Goal: Task Accomplishment & Management: Manage account settings

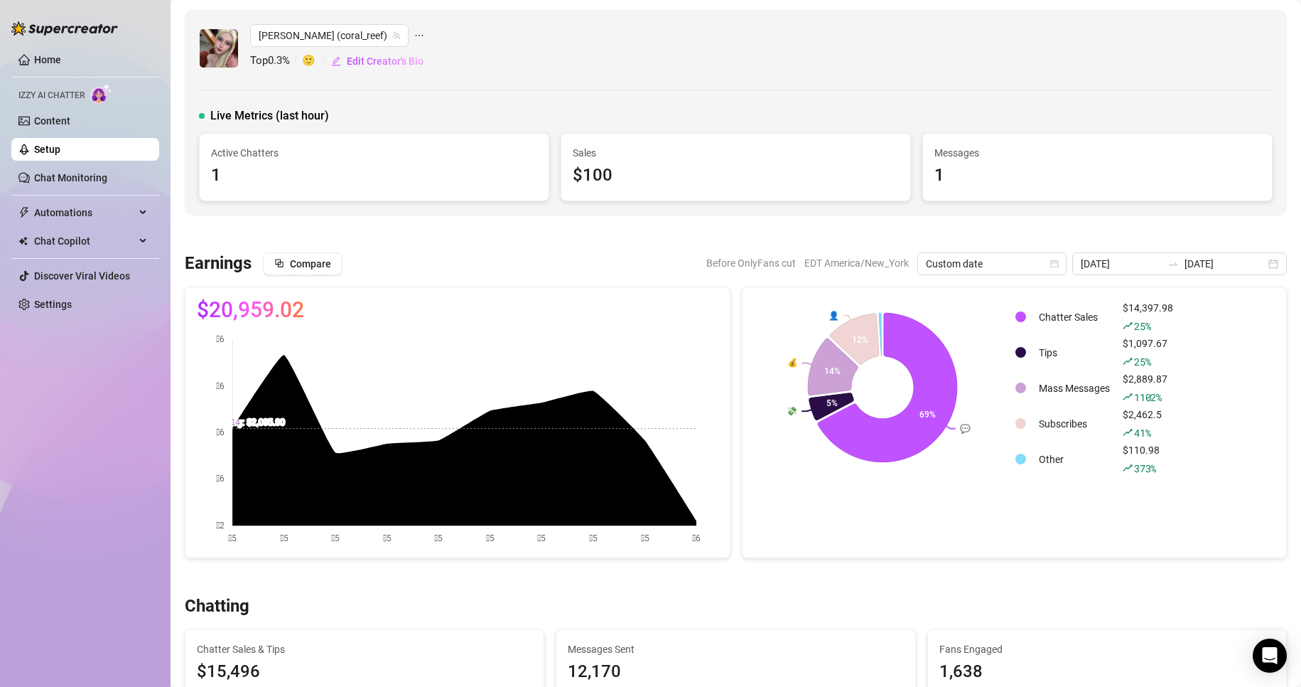
scroll to position [109, 0]
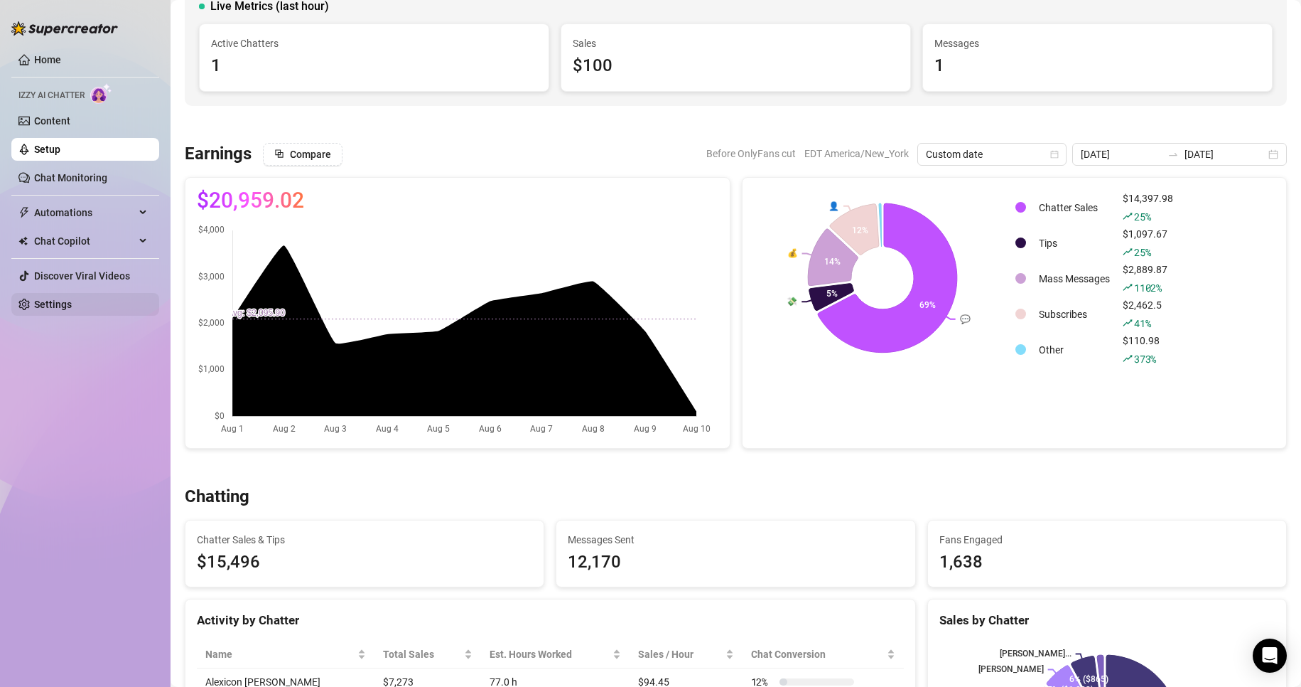
click at [53, 309] on link "Settings" at bounding box center [53, 304] width 38 height 11
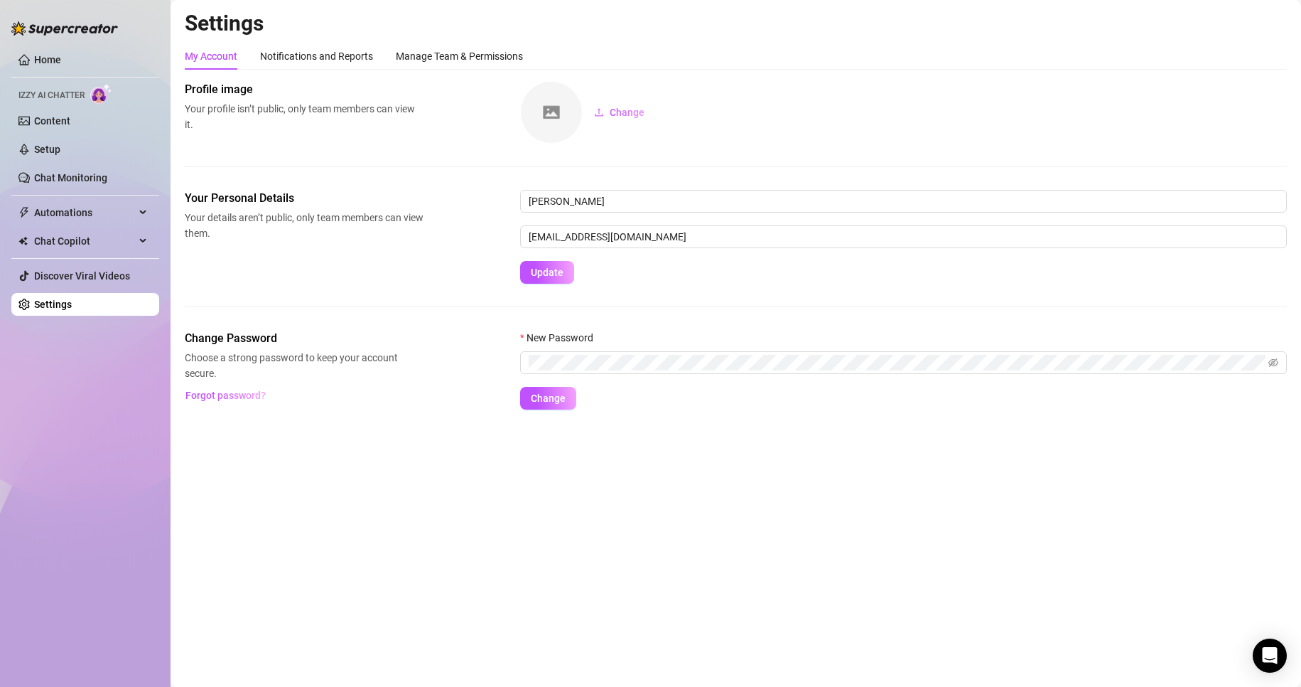
click at [53, 309] on link "Settings" at bounding box center [53, 304] width 38 height 11
click at [453, 53] on div "Manage Team & Permissions" at bounding box center [459, 56] width 127 height 16
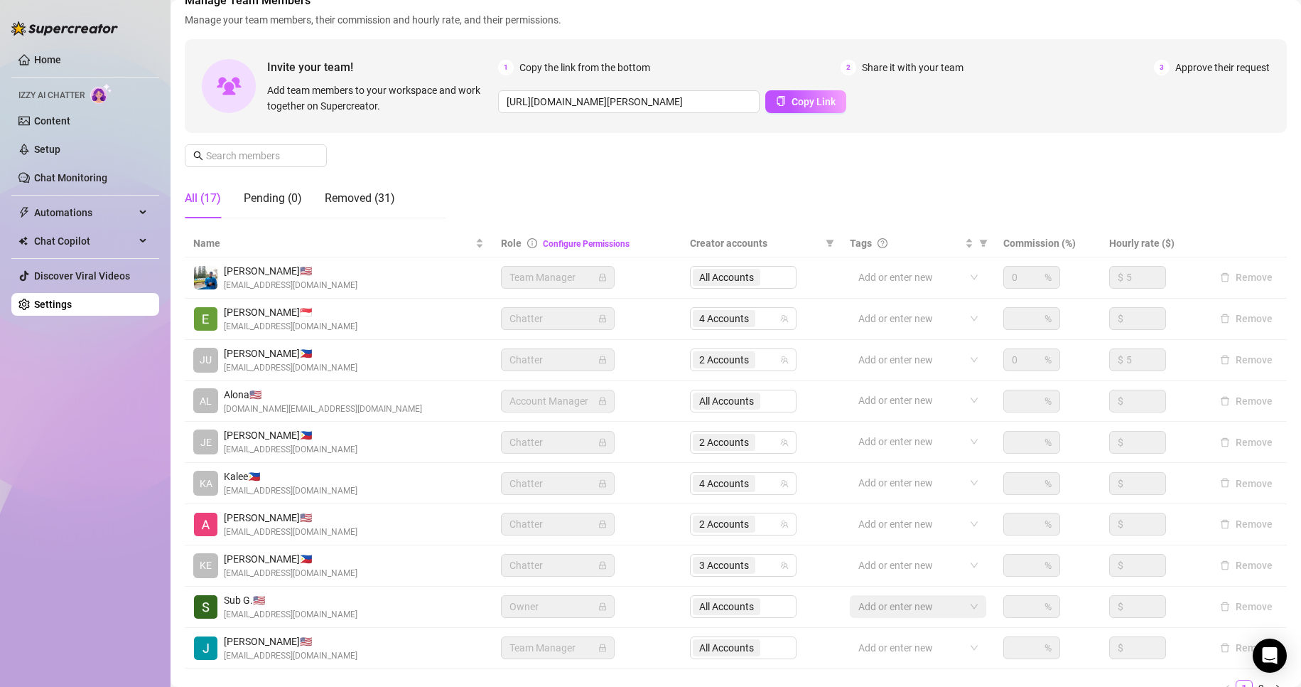
scroll to position [88, 0]
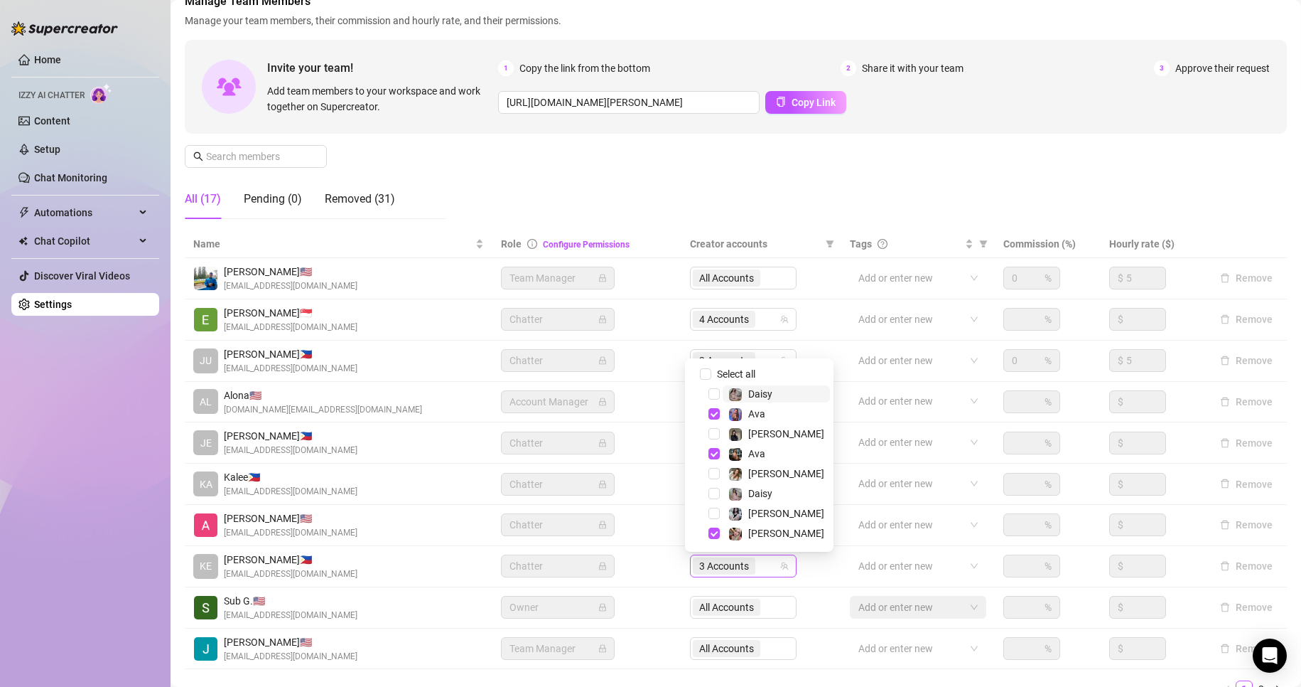
click at [725, 558] on span "3 Accounts" at bounding box center [724, 566] width 50 height 16
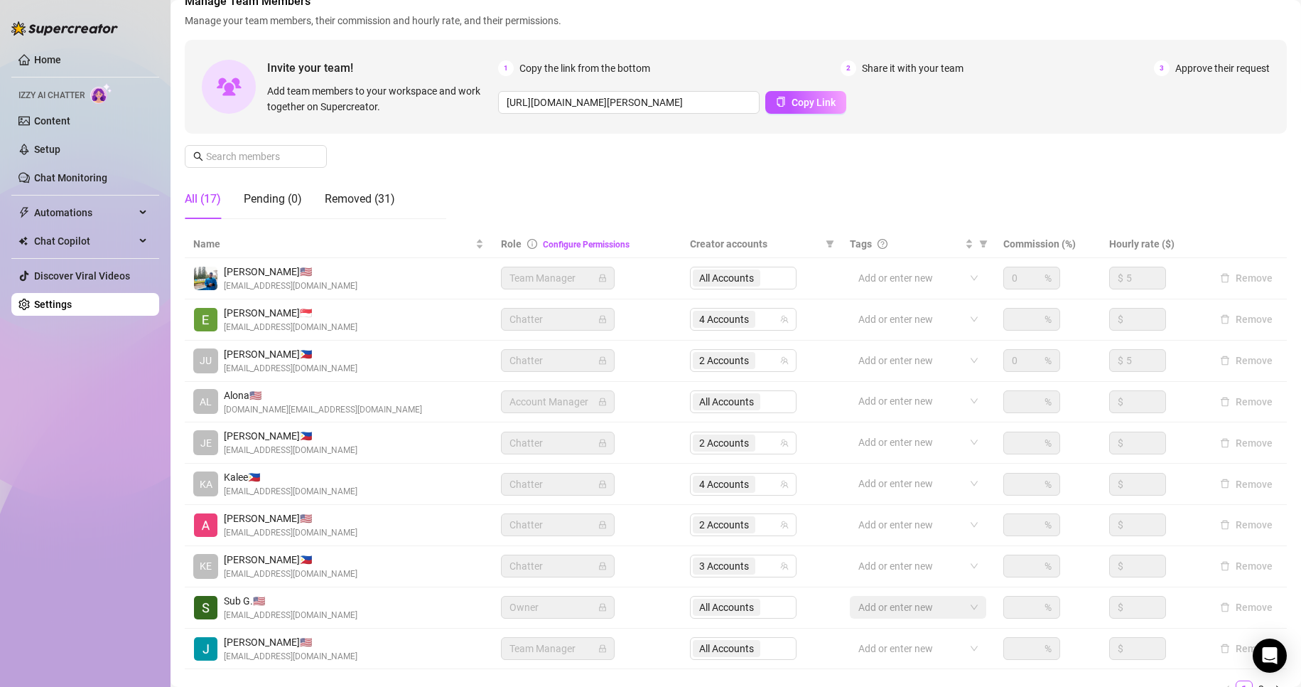
scroll to position [170, 0]
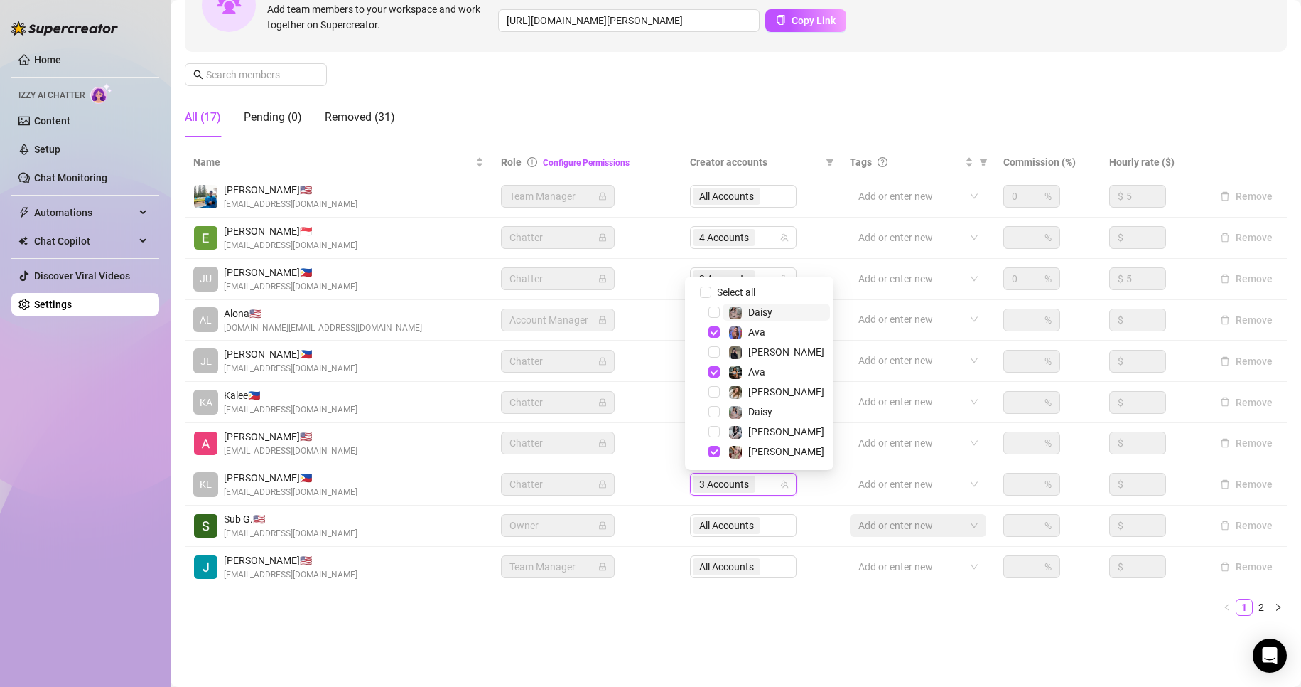
click at [699, 480] on span "3 Accounts" at bounding box center [724, 484] width 50 height 16
click at [709, 479] on span "3 Accounts" at bounding box center [724, 484] width 50 height 16
click at [711, 393] on span "Select tree node" at bounding box center [714, 391] width 11 height 11
click at [714, 453] on span "Select tree node" at bounding box center [714, 451] width 11 height 11
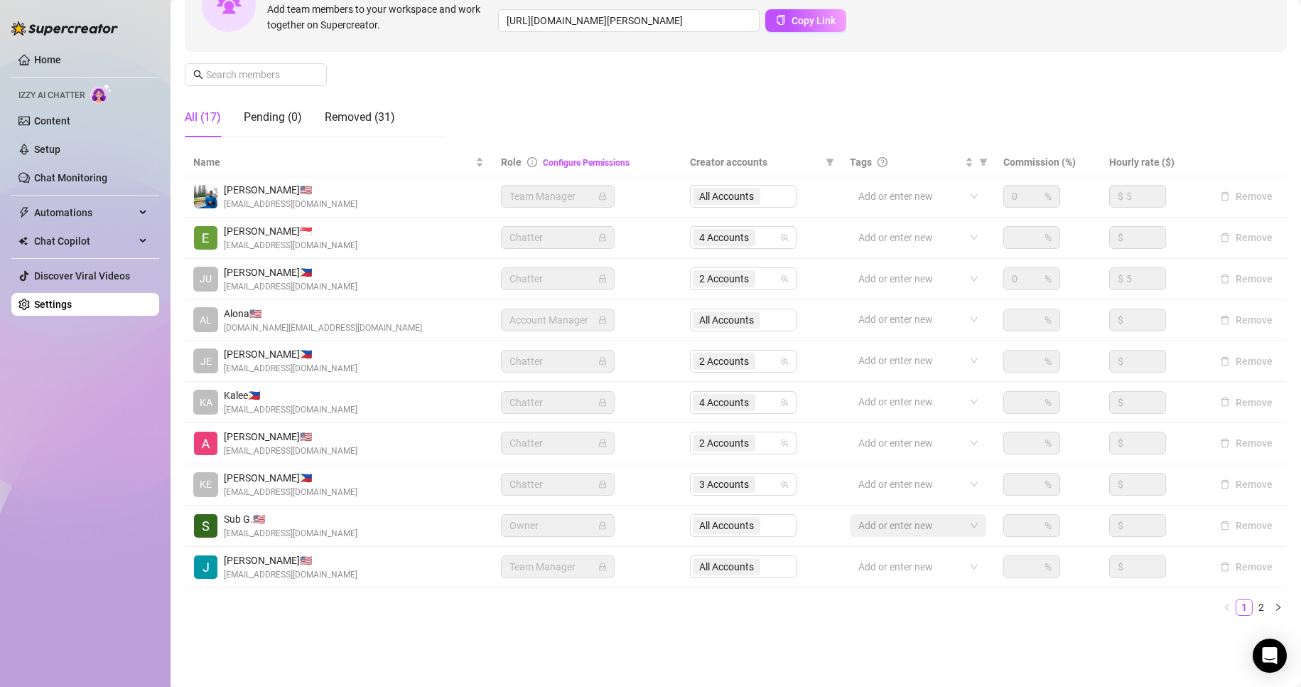
click at [643, 655] on main "Settings My Account Notifications and Reports Manage Team & Permissions Profile…" at bounding box center [736, 258] width 1131 height 856
click at [1254, 604] on link "2" at bounding box center [1262, 607] width 16 height 16
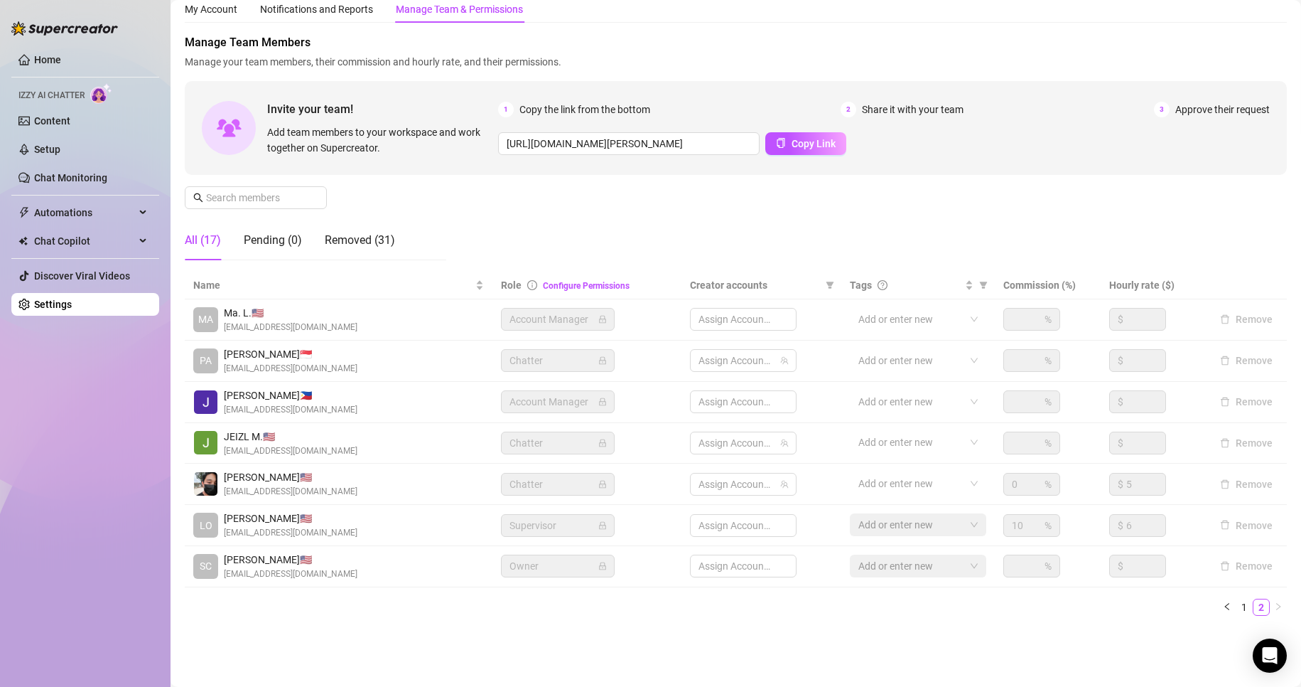
scroll to position [47, 0]
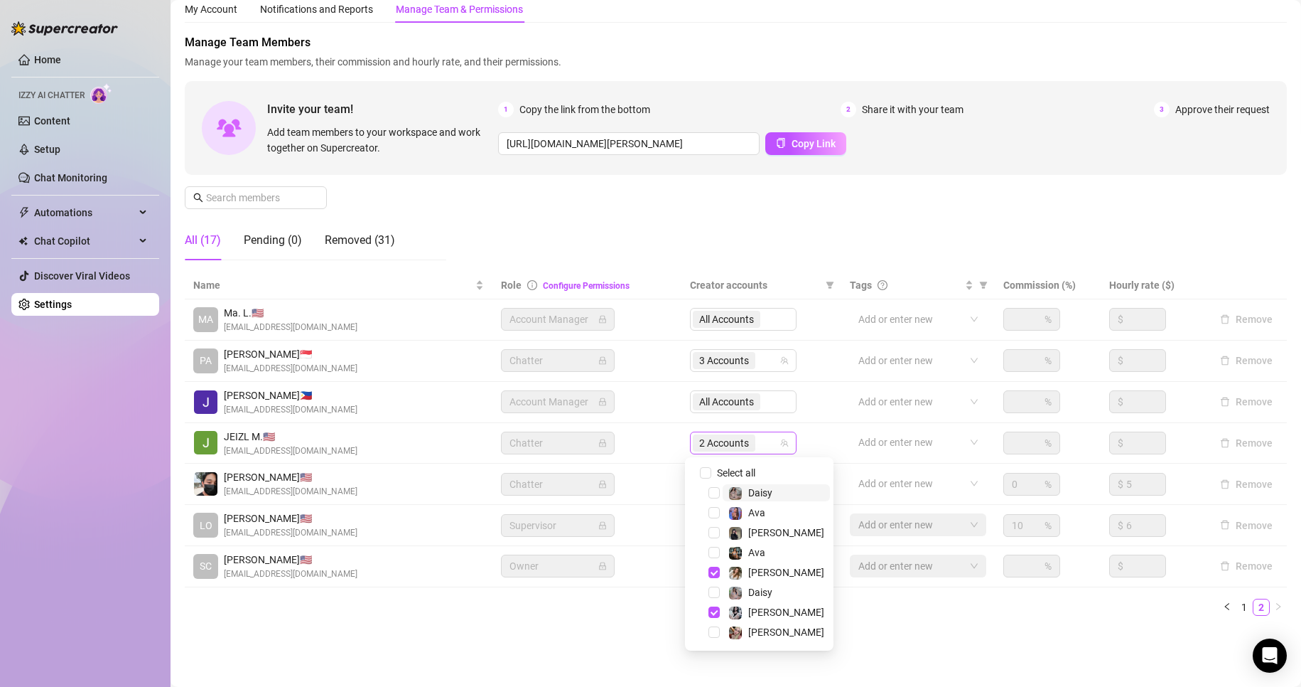
click at [723, 446] on span "2 Accounts" at bounding box center [724, 443] width 50 height 16
click at [711, 572] on span "Select tree node" at bounding box center [714, 571] width 11 height 11
click at [711, 590] on span "Select tree node" at bounding box center [714, 591] width 11 height 11
click at [713, 495] on span "Select tree node" at bounding box center [714, 492] width 11 height 11
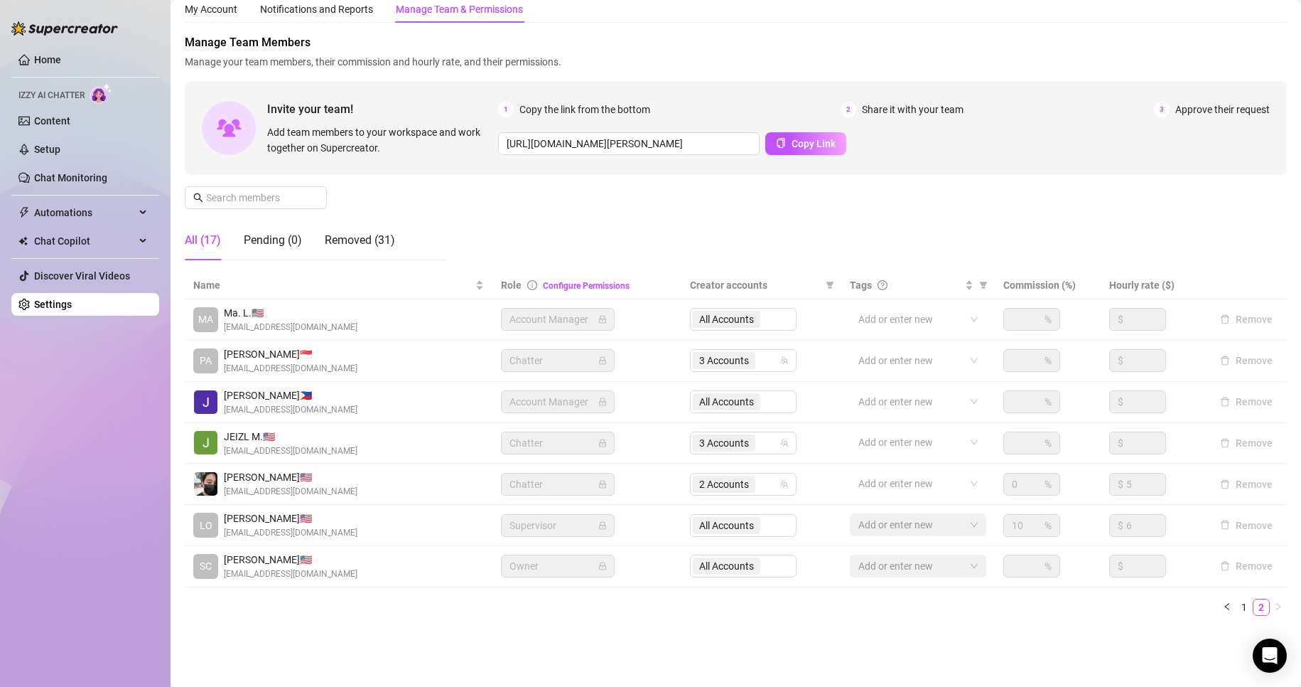
click at [566, 629] on div "Settings My Account Notifications and Reports Manage Team & Permissions Profile…" at bounding box center [736, 303] width 1102 height 681
click at [1237, 614] on link "1" at bounding box center [1245, 607] width 16 height 16
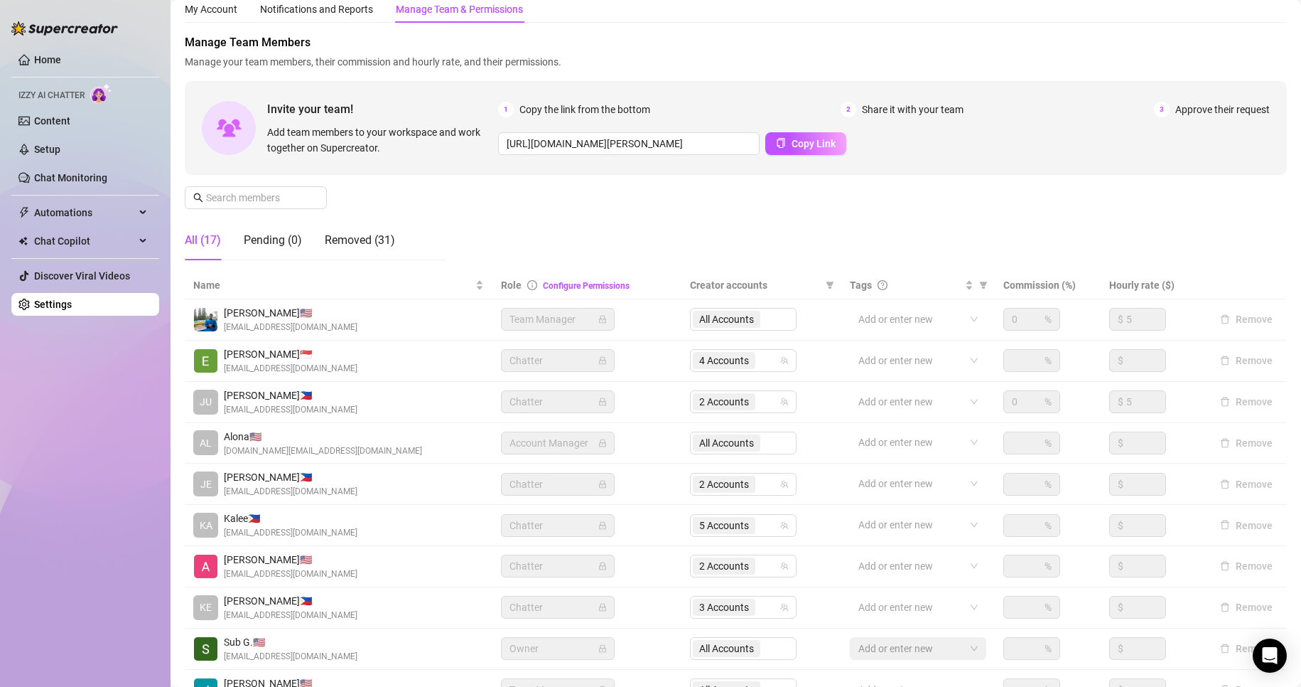
scroll to position [170, 0]
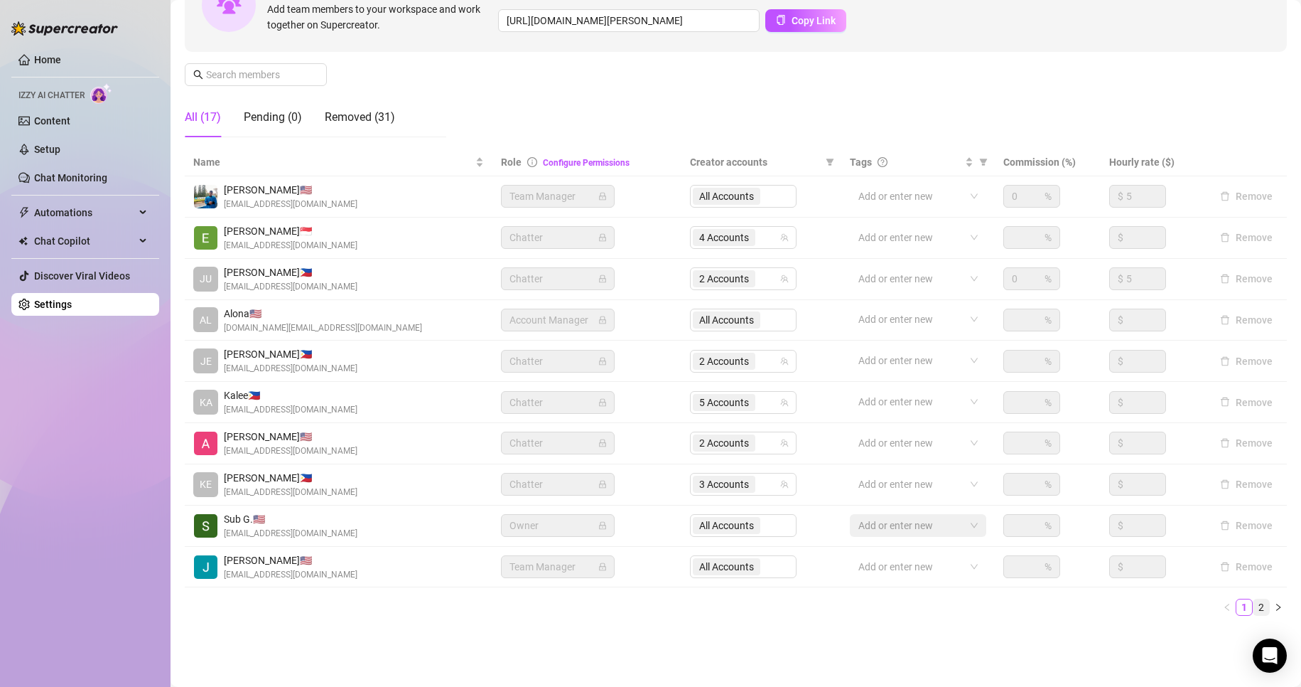
click at [1254, 610] on link "2" at bounding box center [1262, 607] width 16 height 16
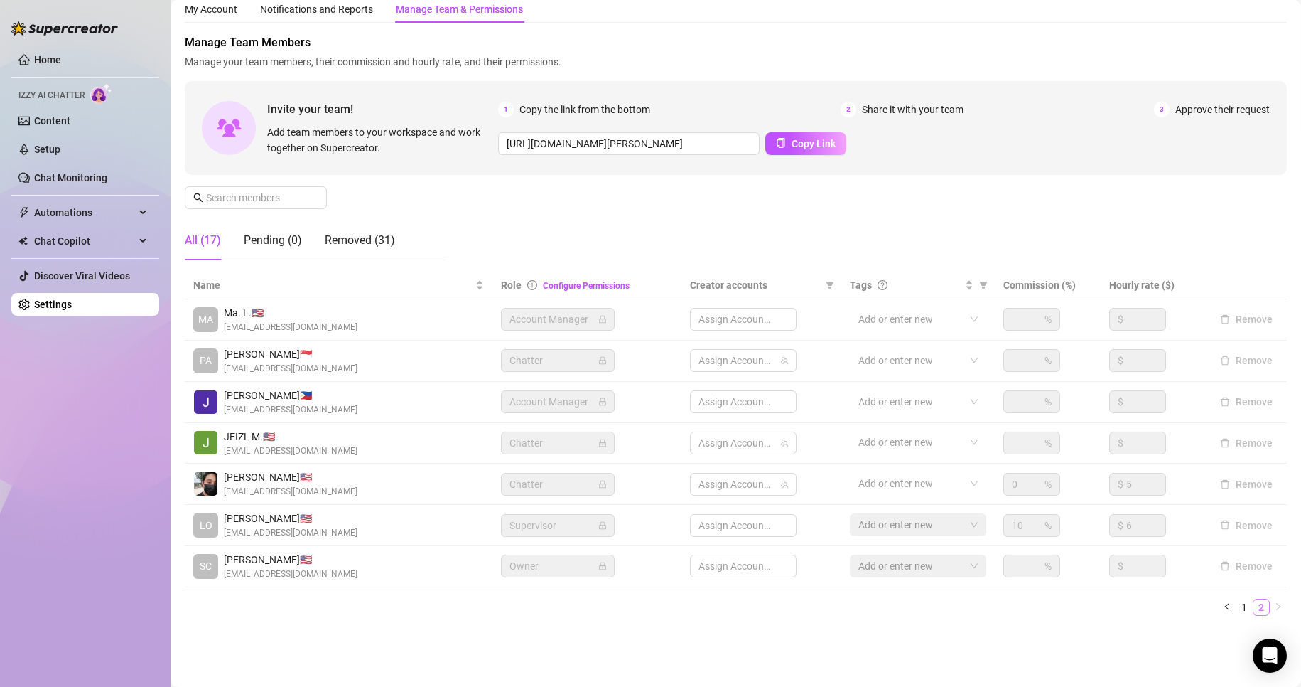
scroll to position [47, 0]
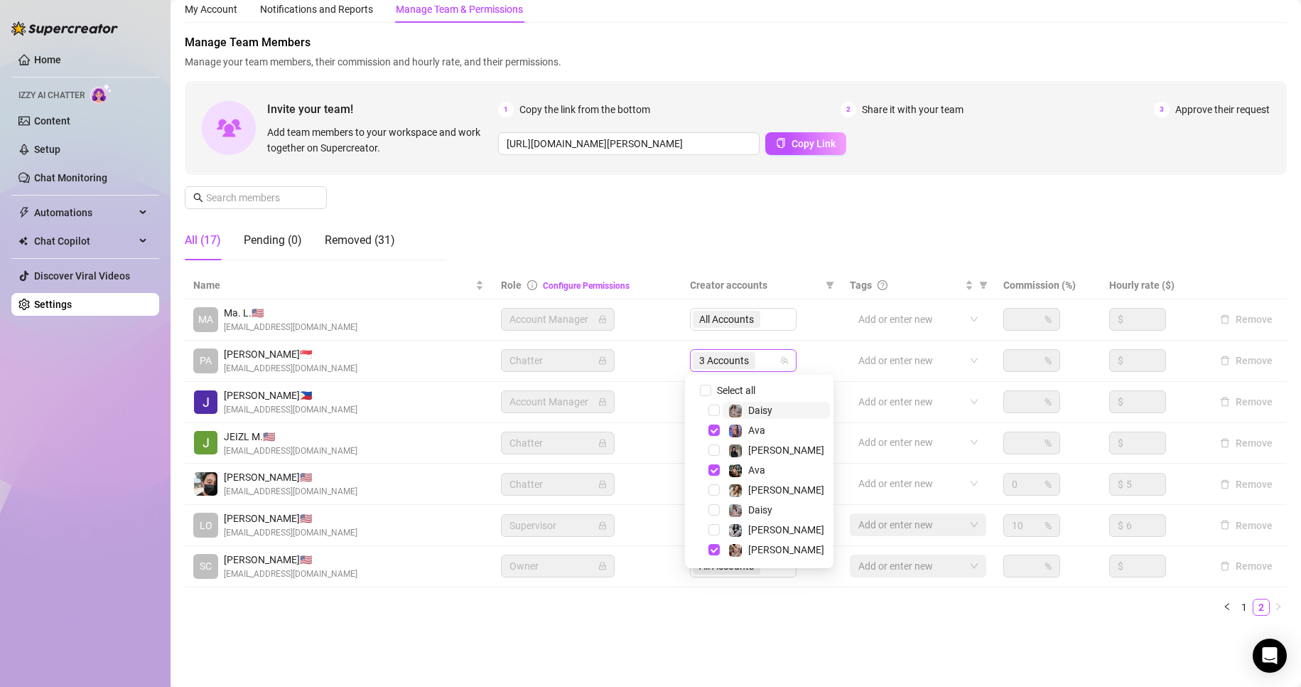
click at [736, 360] on span "3 Accounts" at bounding box center [724, 361] width 50 height 16
click at [710, 432] on span "Select tree node" at bounding box center [714, 429] width 11 height 11
click at [715, 466] on span "Select tree node" at bounding box center [714, 469] width 11 height 11
click at [714, 448] on span "Select tree node" at bounding box center [714, 449] width 11 height 11
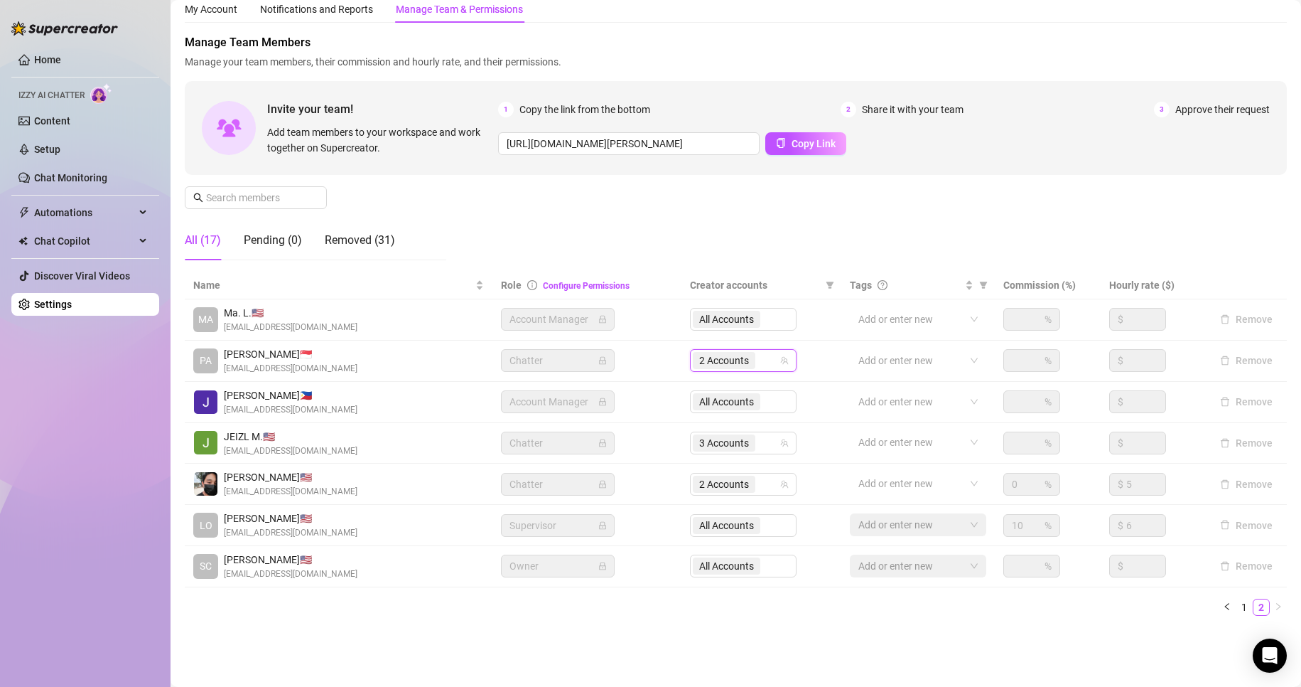
click at [541, 623] on div "Name Role Configure Permissions Creator accounts Tags Commission (%) Hourly rat…" at bounding box center [736, 449] width 1102 height 355
click at [556, 225] on div "Manage Team Members Manage your team members, their commission and hourly rate,…" at bounding box center [736, 152] width 1102 height 237
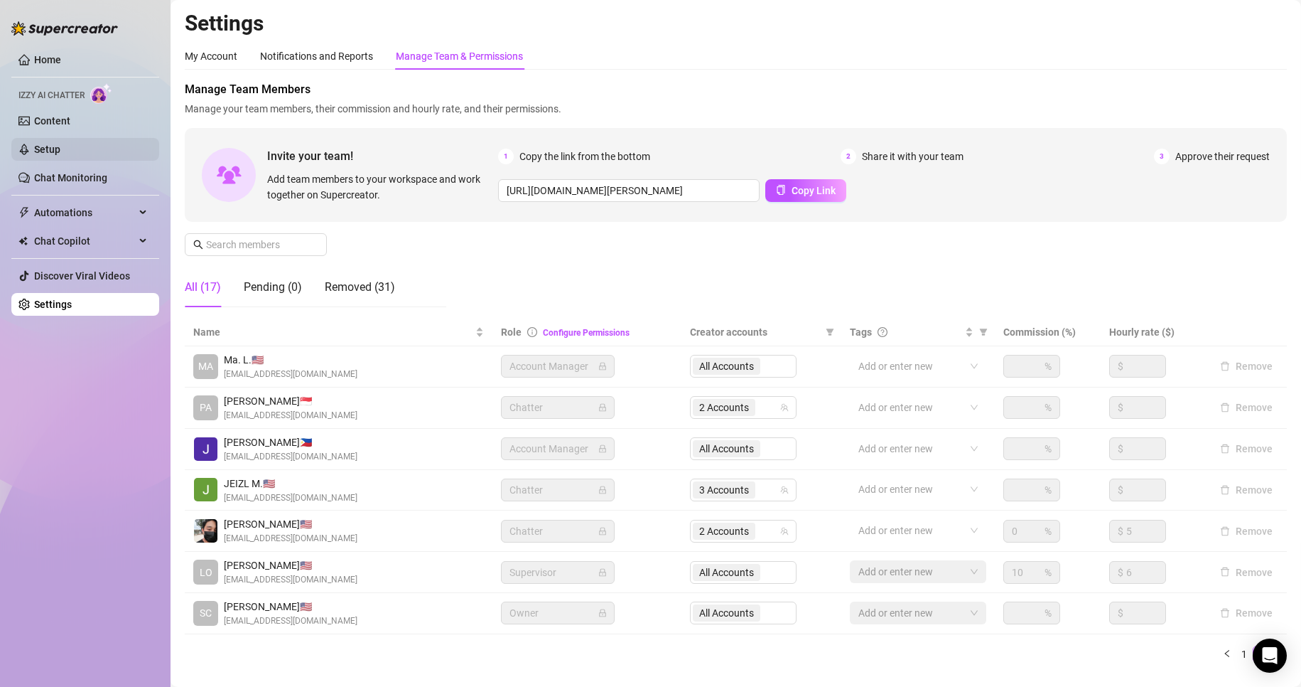
click at [60, 146] on link "Setup" at bounding box center [47, 149] width 26 height 11
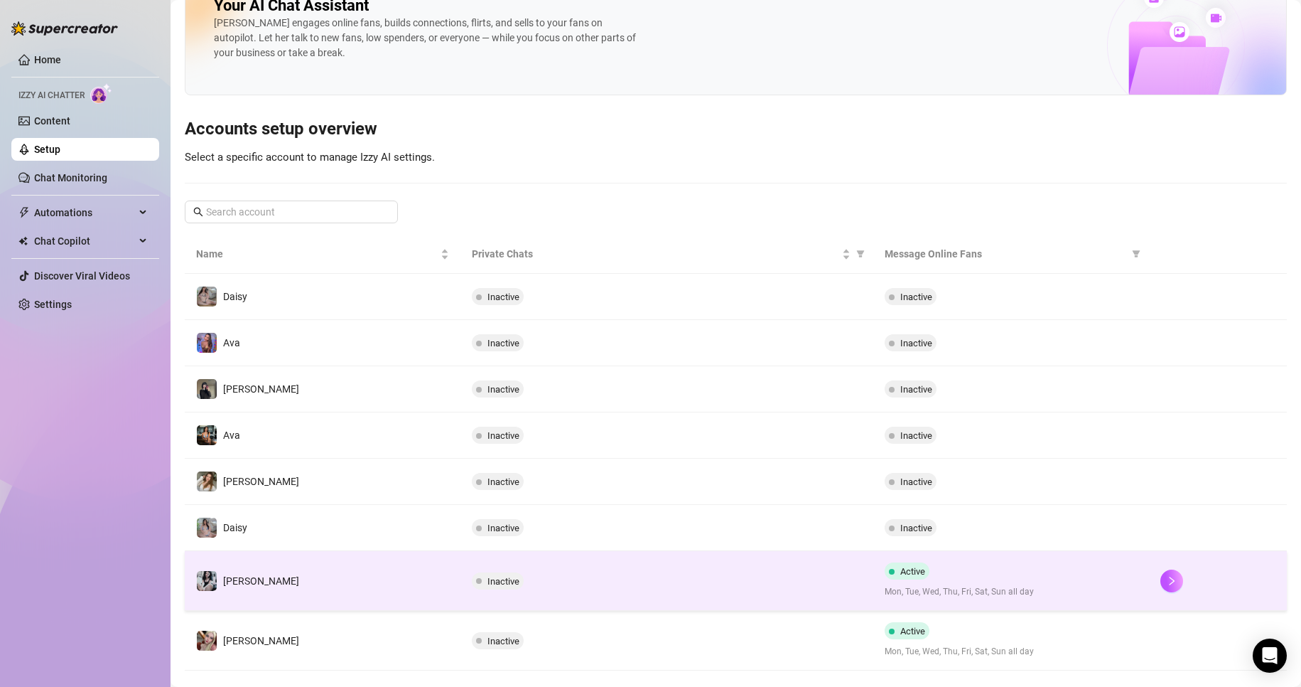
scroll to position [64, 0]
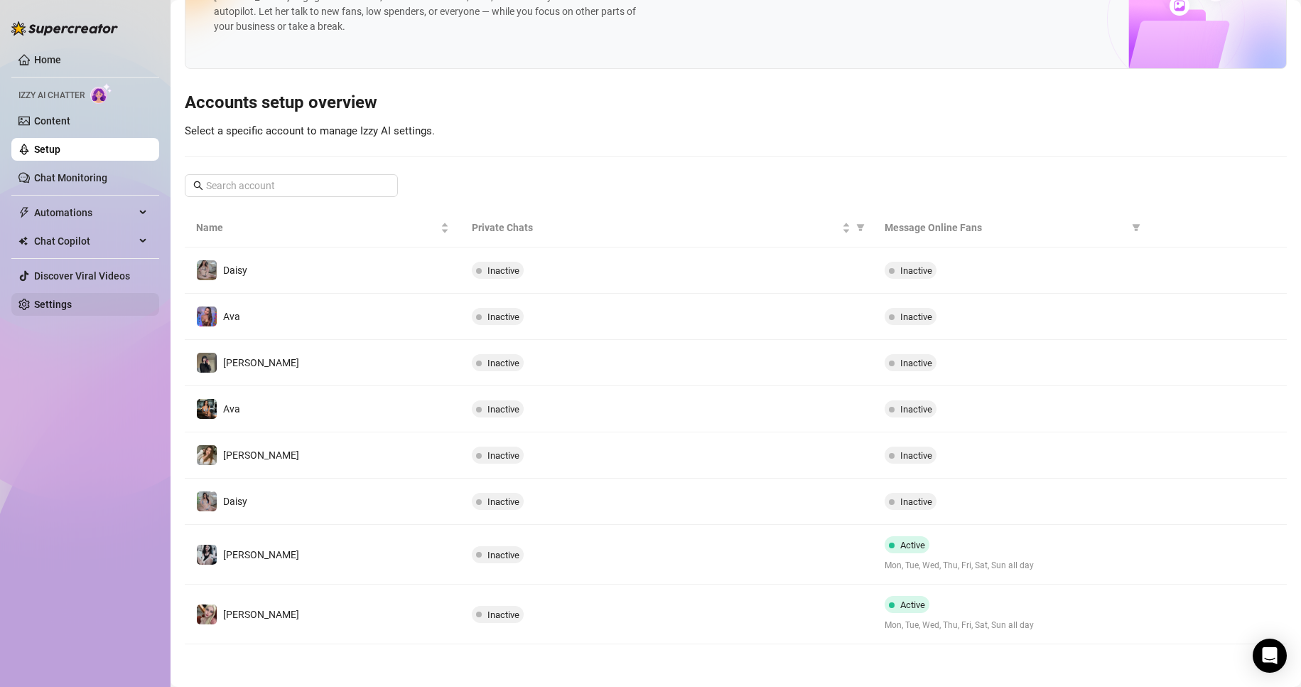
click at [72, 309] on link "Settings" at bounding box center [53, 304] width 38 height 11
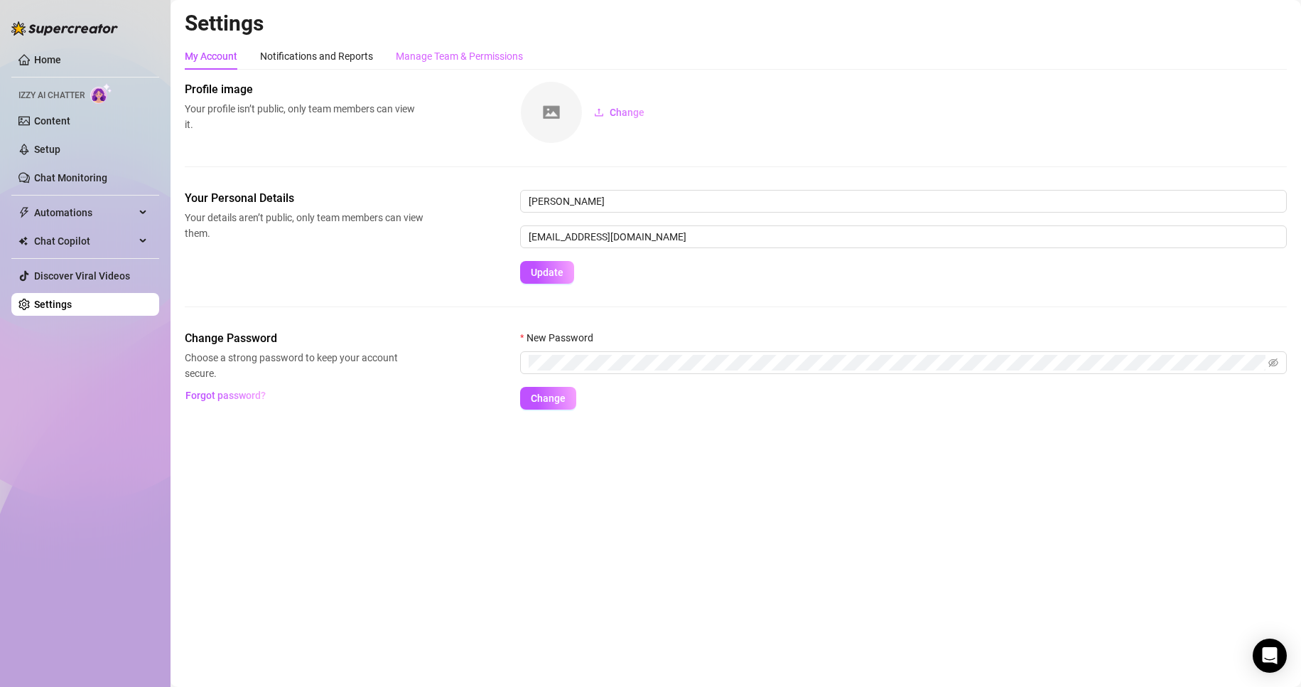
click at [486, 64] on div "Manage Team & Permissions" at bounding box center [459, 56] width 127 height 27
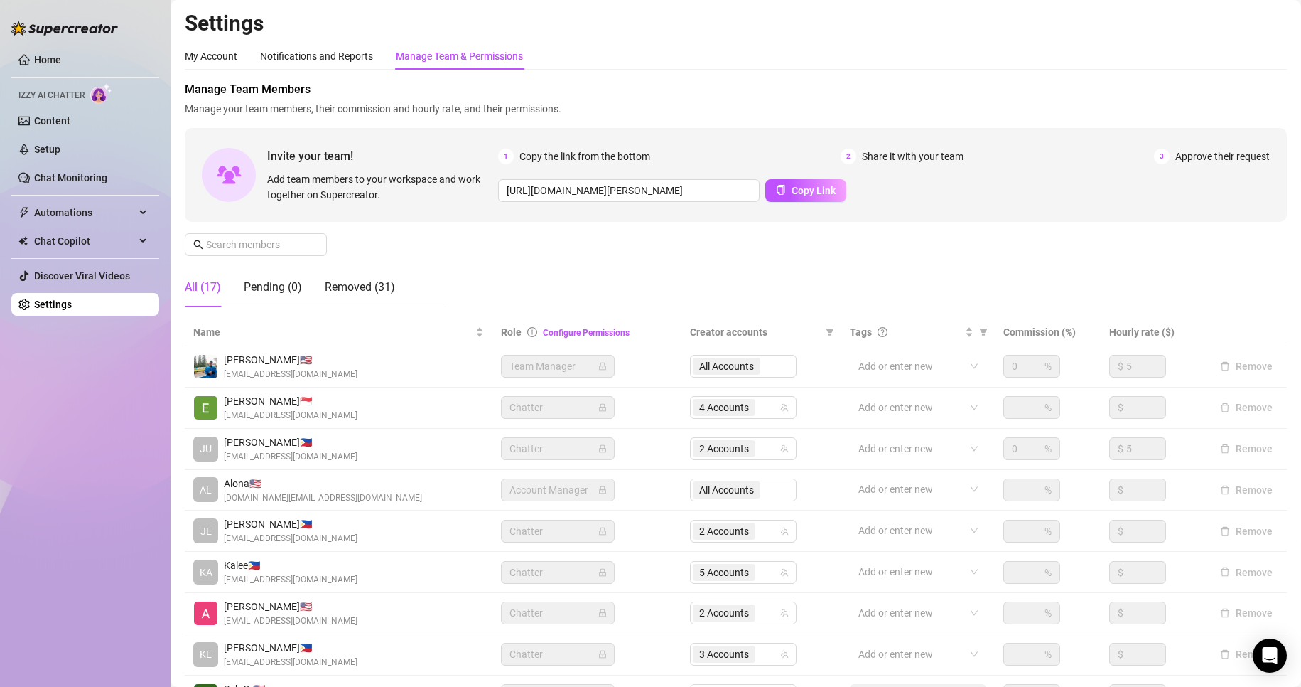
scroll to position [170, 0]
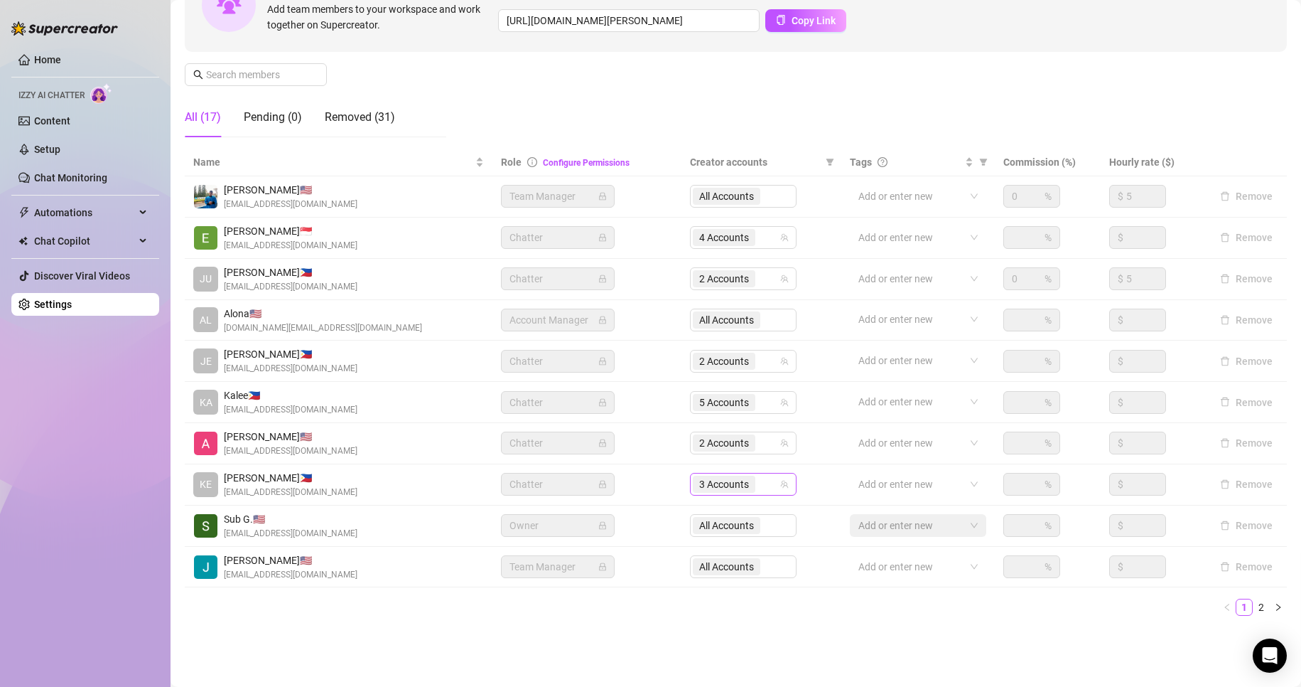
click at [705, 483] on span "3 Accounts" at bounding box center [724, 484] width 50 height 16
click at [536, 639] on div "Settings My Account Notifications and Reports Manage Team & Permissions Profile…" at bounding box center [736, 242] width 1102 height 804
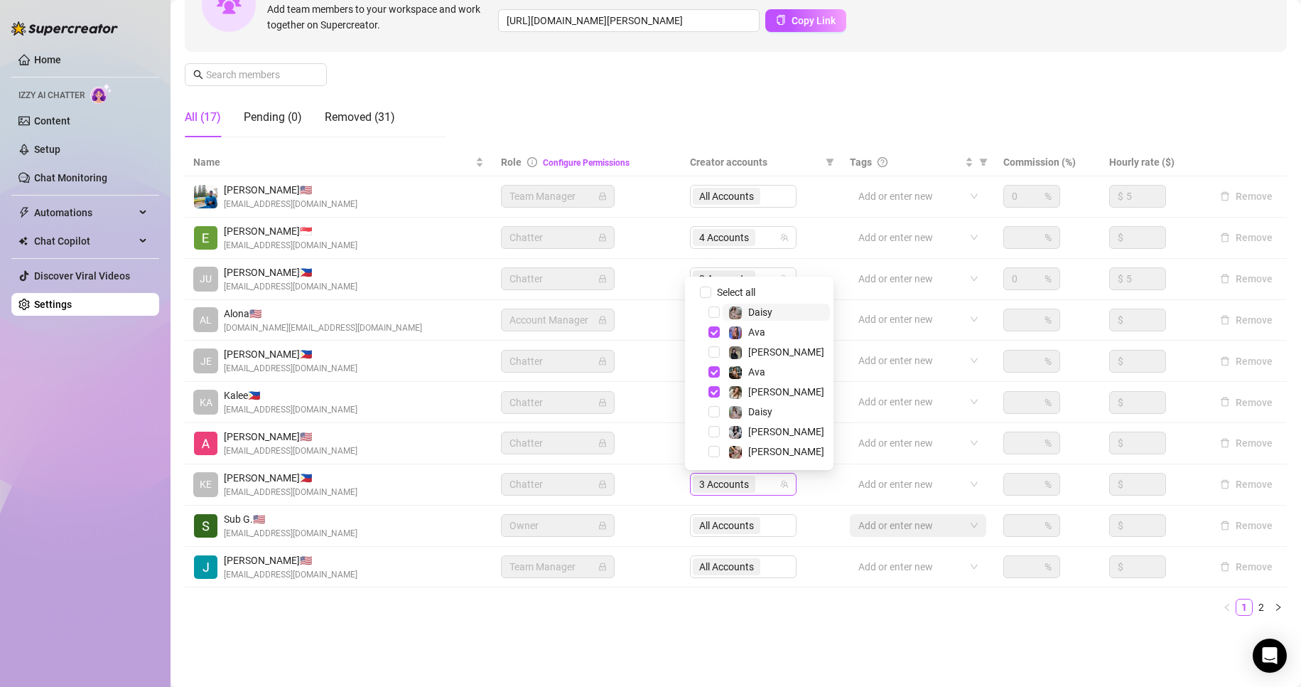
click at [726, 483] on span "3 Accounts" at bounding box center [724, 484] width 50 height 16
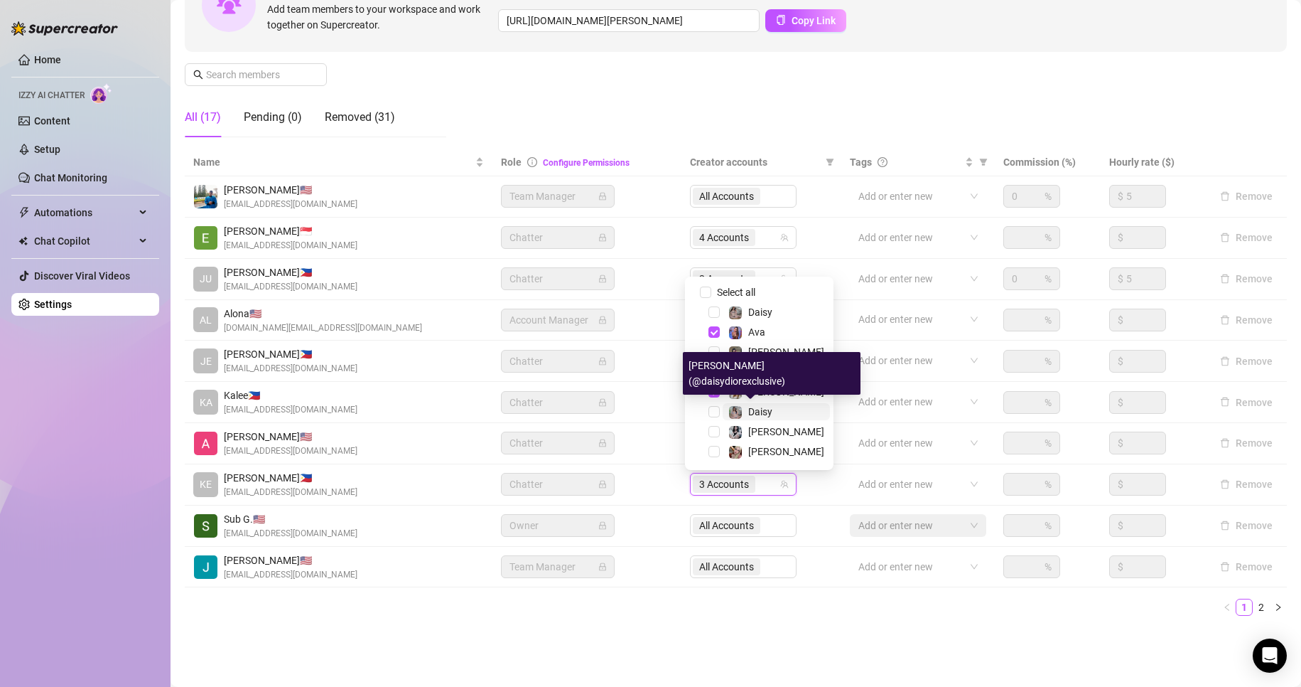
click at [761, 409] on span "Daisy" at bounding box center [760, 411] width 24 height 11
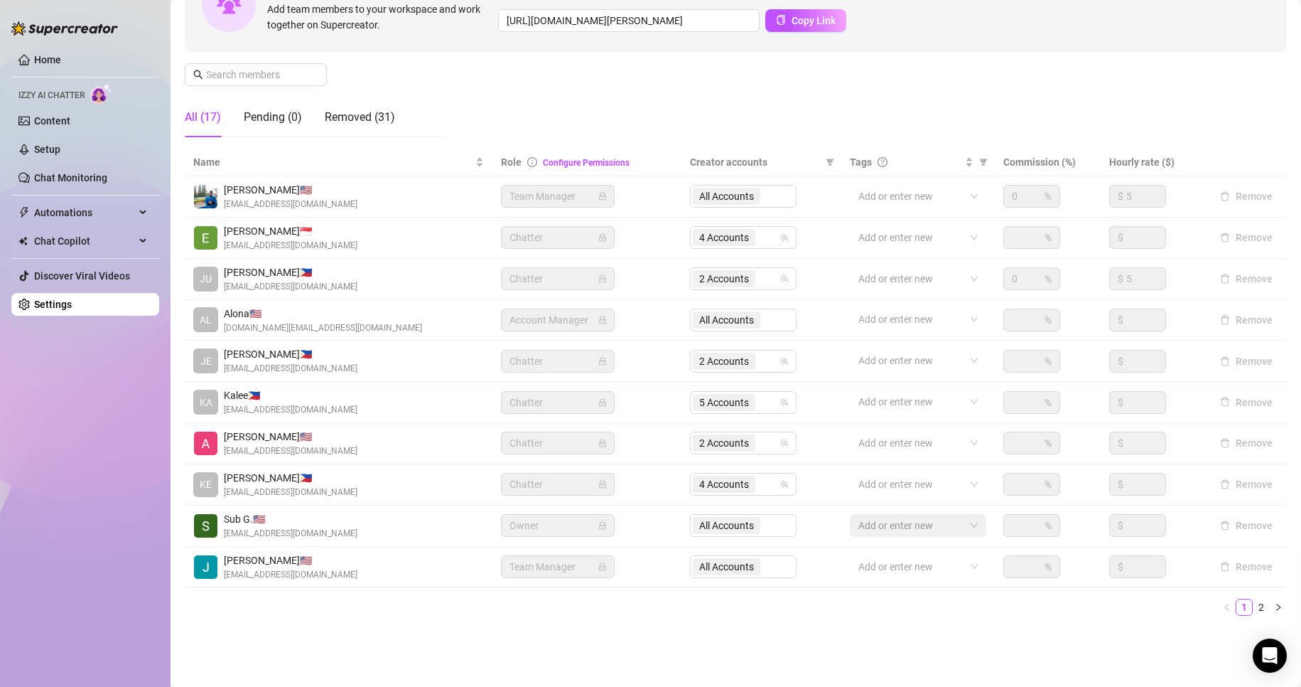
click at [595, 608] on ul "1 2" at bounding box center [736, 606] width 1102 height 17
click at [1254, 603] on link "2" at bounding box center [1262, 607] width 16 height 16
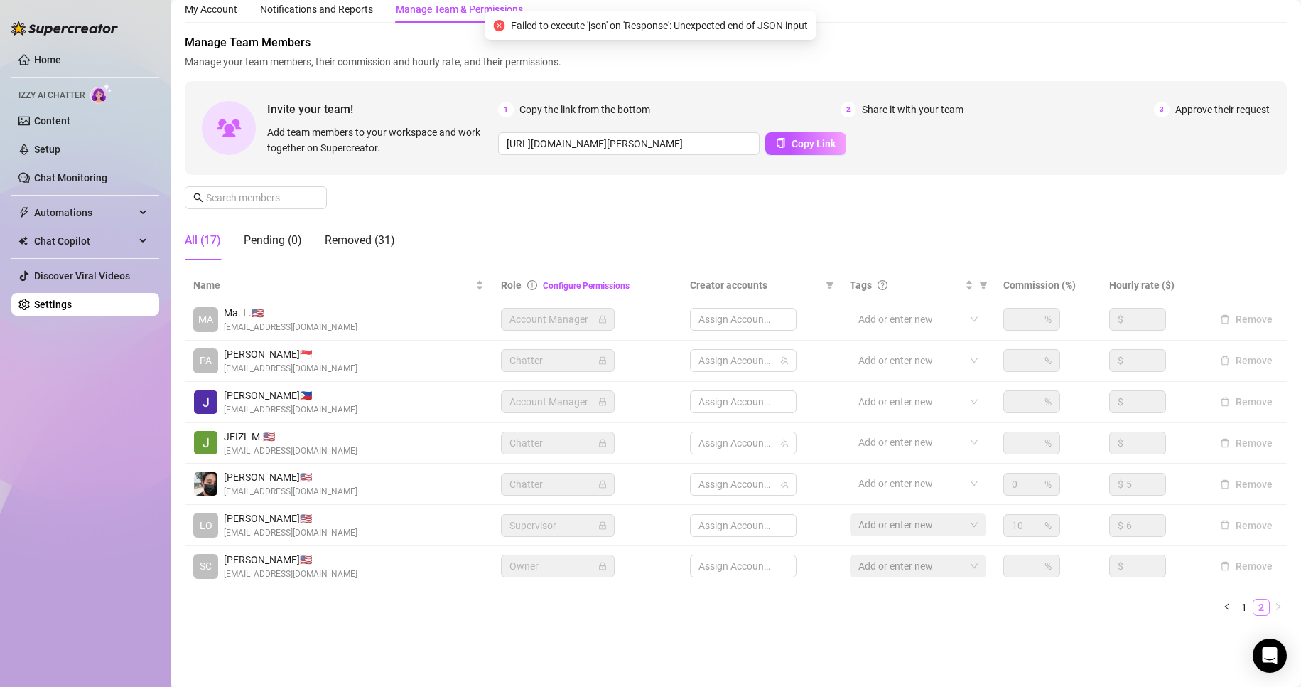
scroll to position [47, 0]
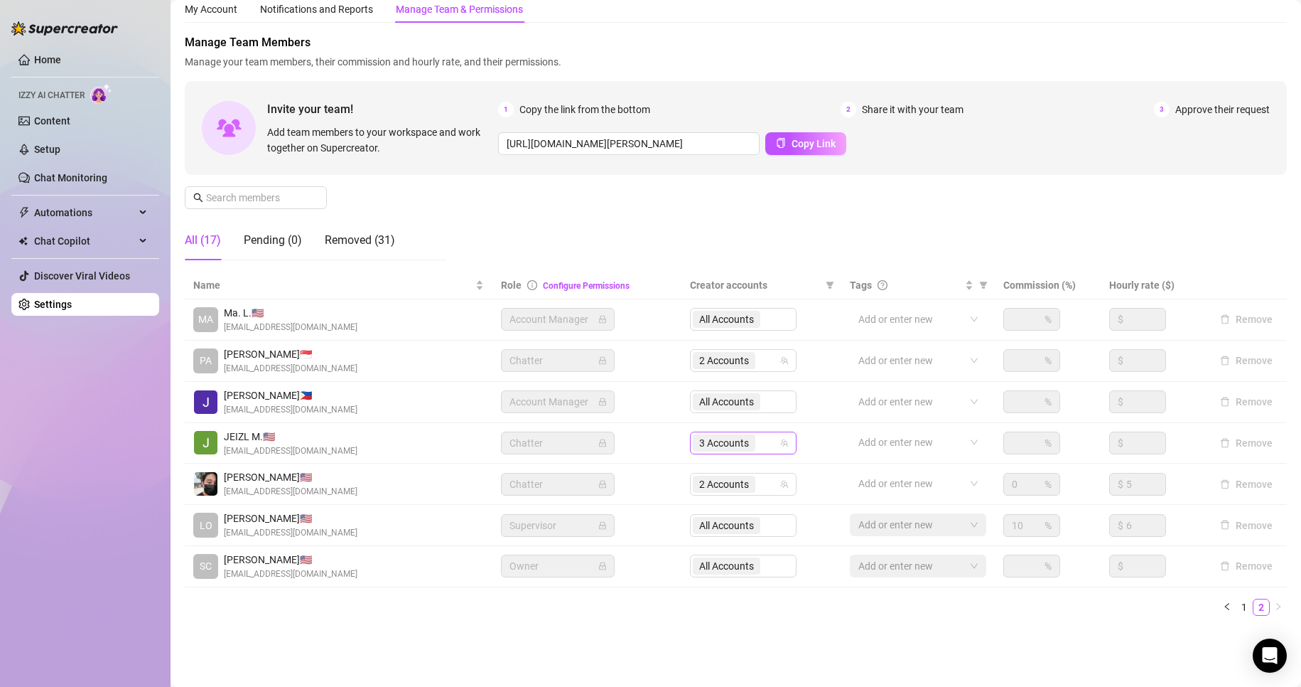
click at [731, 438] on span "3 Accounts" at bounding box center [724, 443] width 50 height 16
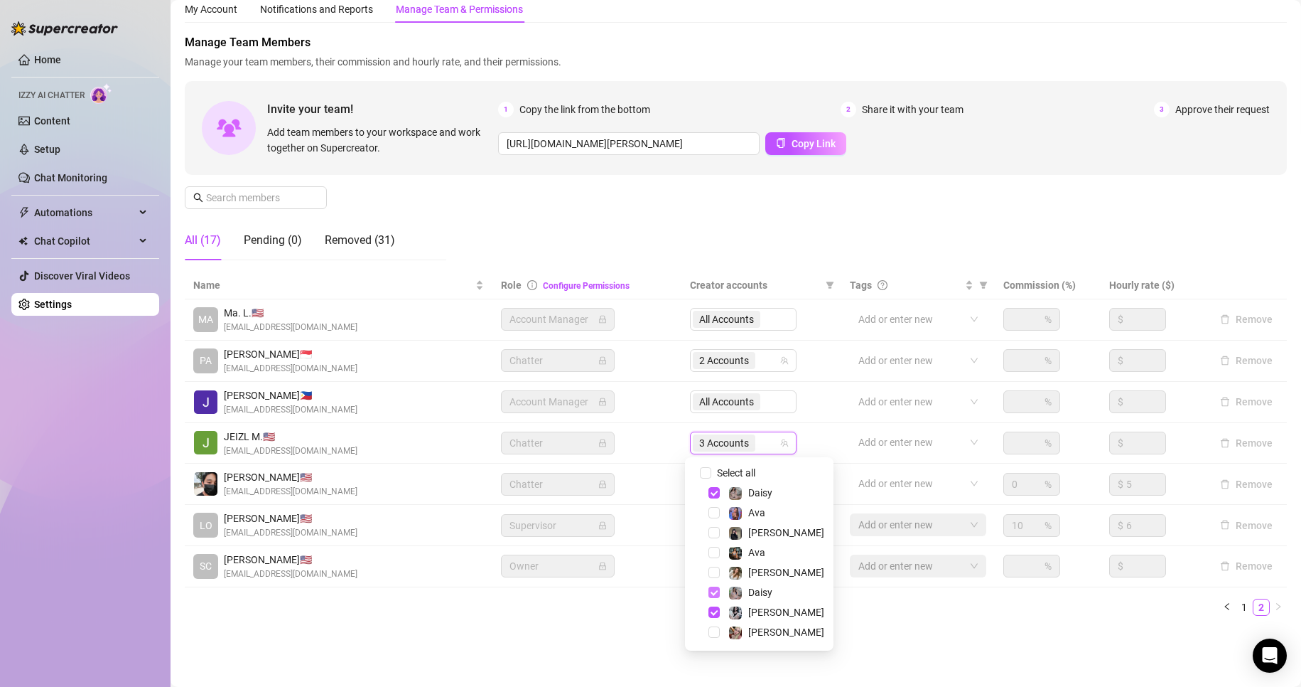
click at [714, 591] on span "Select tree node" at bounding box center [714, 591] width 11 height 11
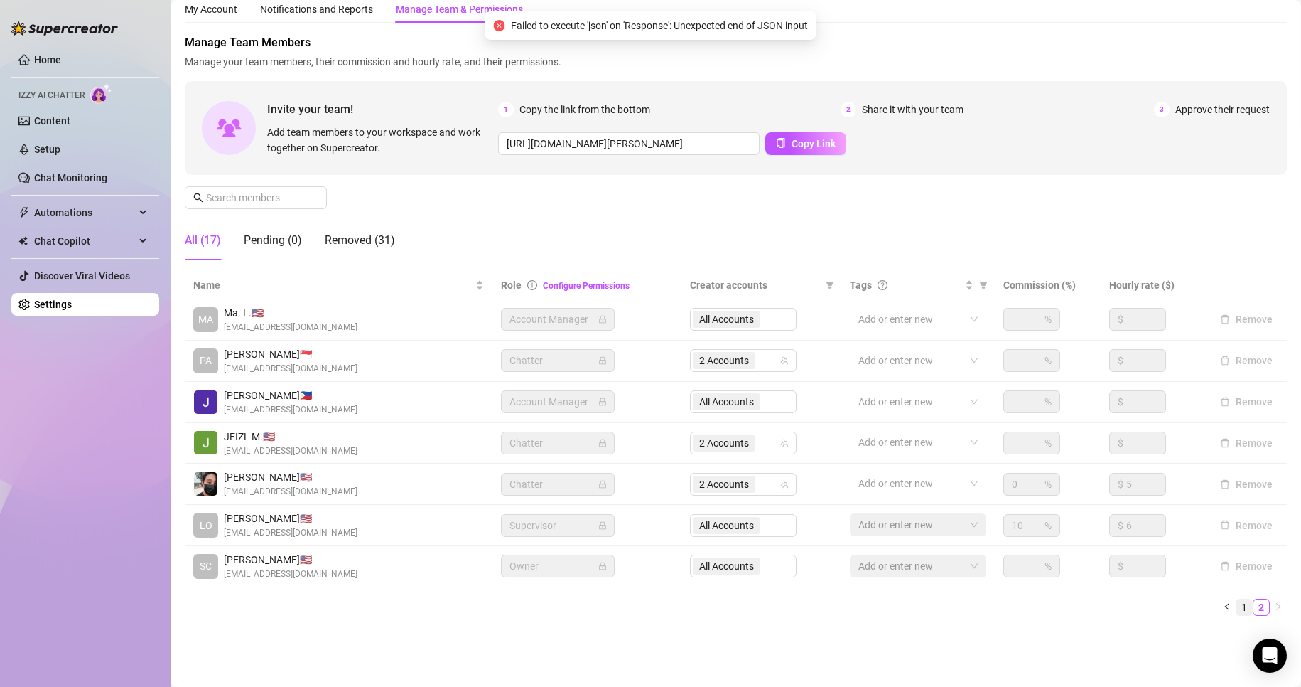
click at [1237, 606] on link "1" at bounding box center [1245, 607] width 16 height 16
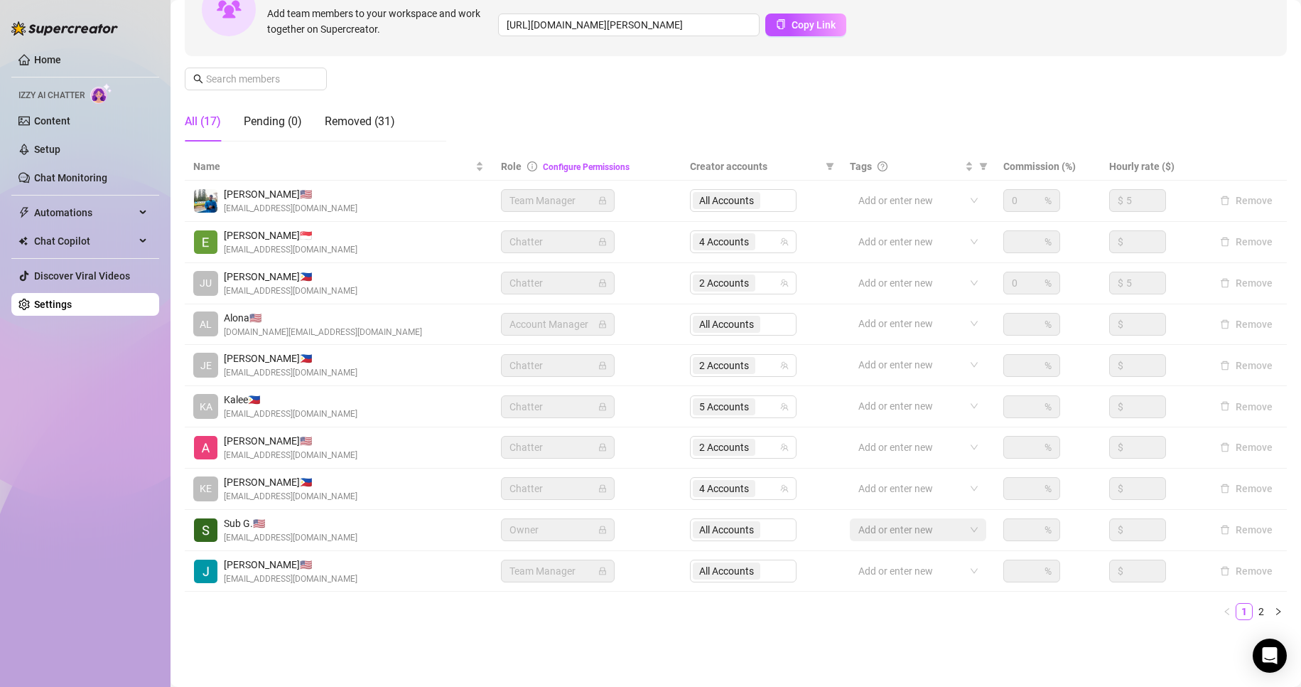
scroll to position [165, 0]
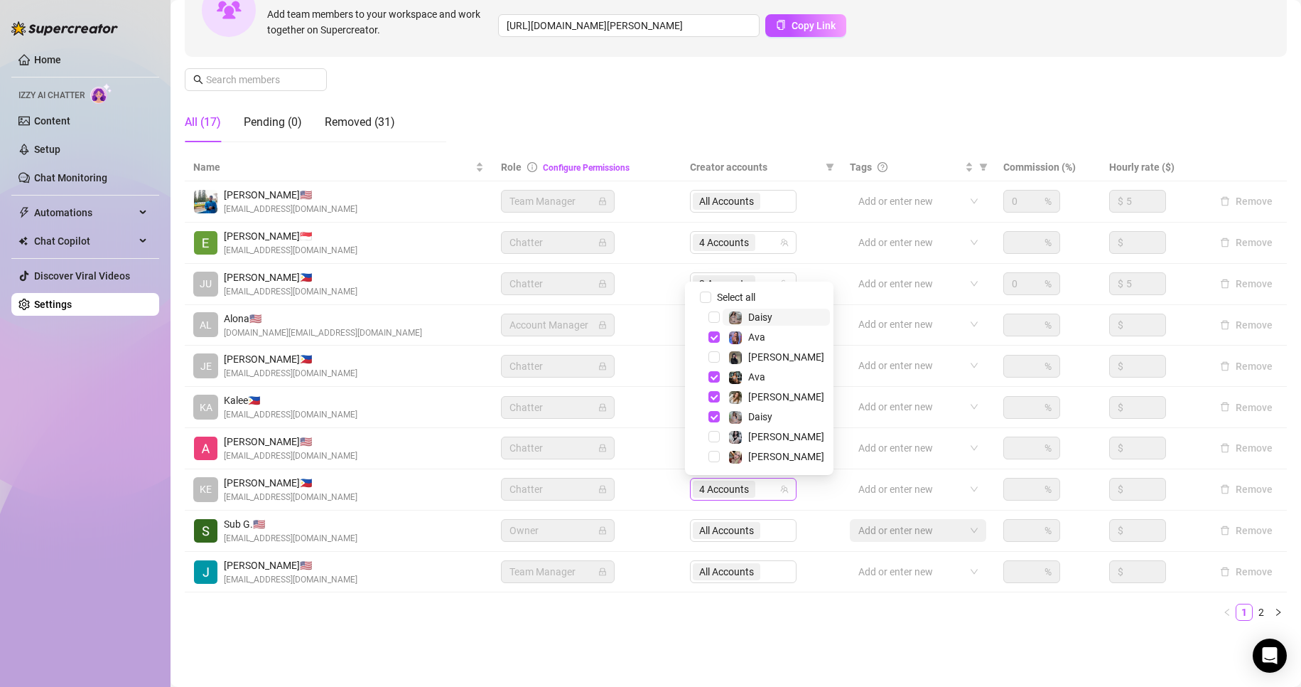
click at [716, 492] on span "4 Accounts" at bounding box center [724, 489] width 50 height 16
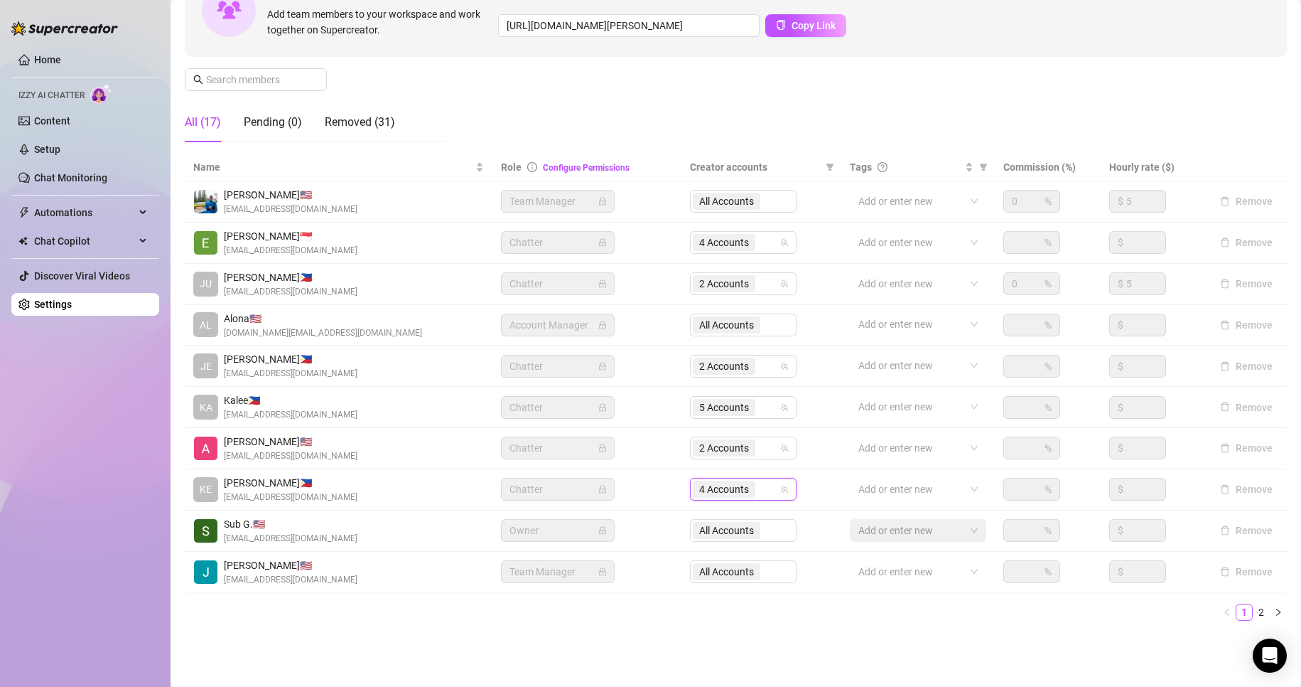
click at [618, 614] on ul "1 2" at bounding box center [736, 611] width 1102 height 17
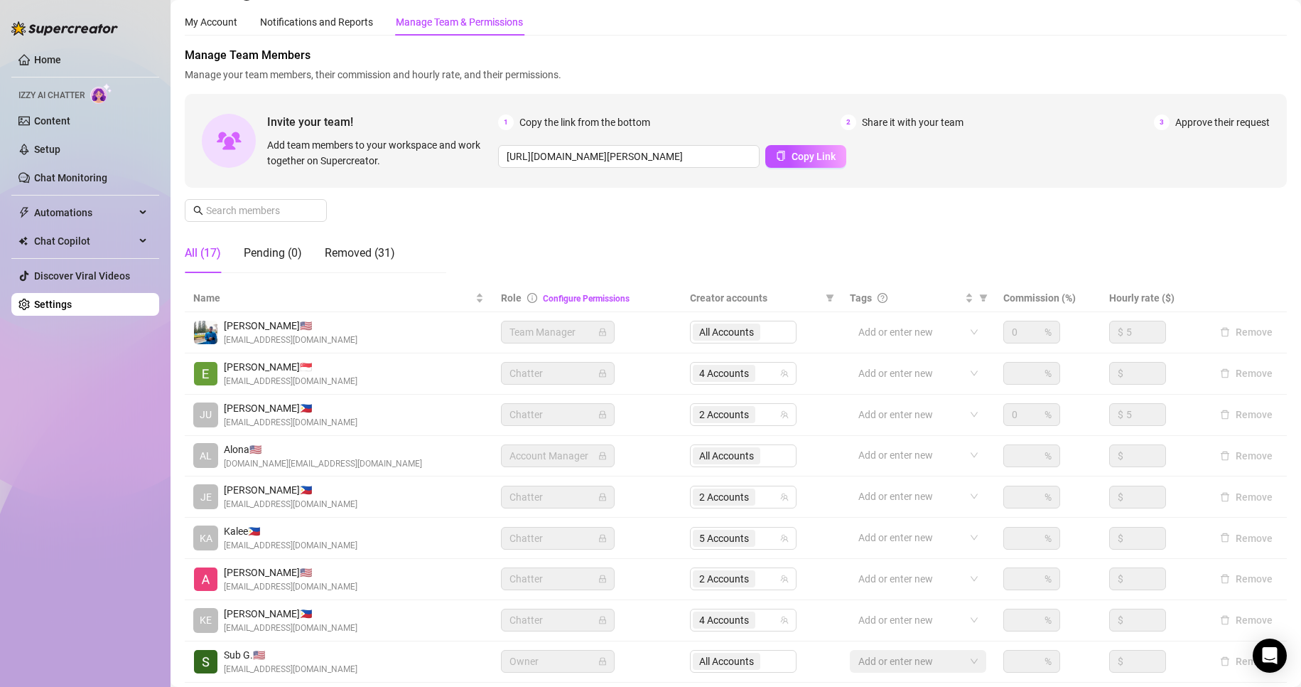
scroll to position [170, 0]
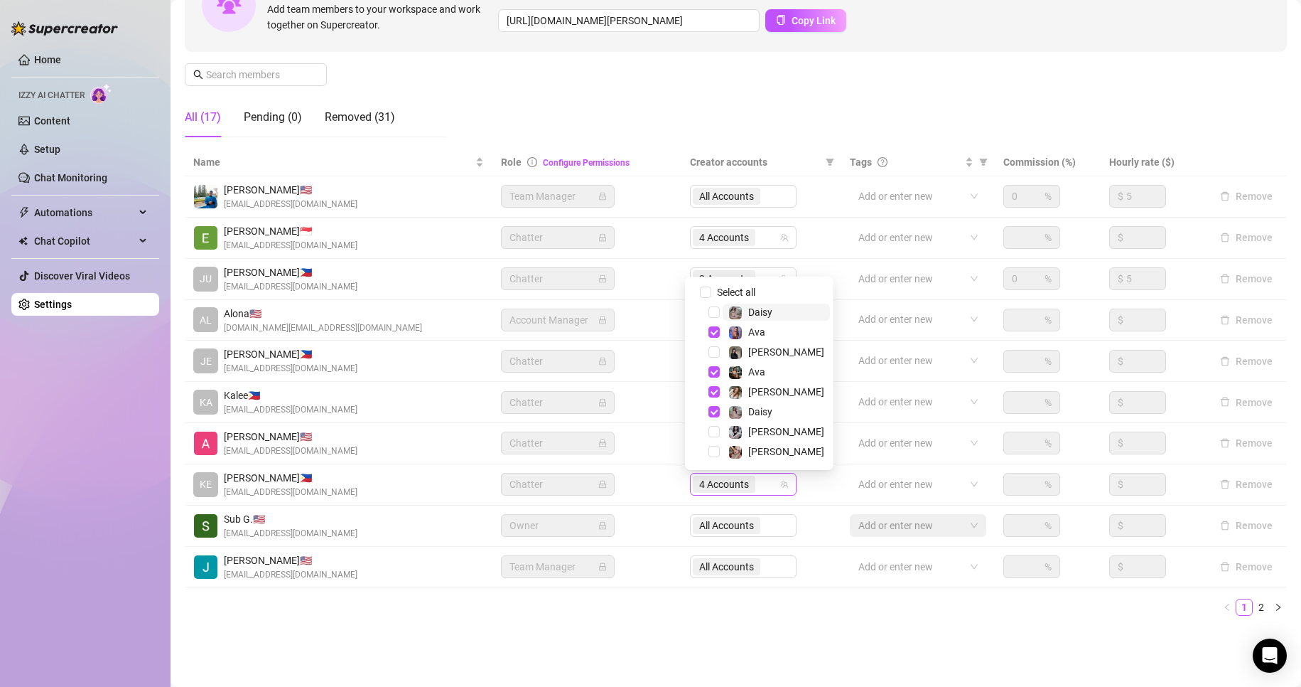
click at [693, 485] on span "4 Accounts" at bounding box center [724, 484] width 63 height 17
click at [713, 376] on span "Select tree node" at bounding box center [714, 371] width 11 height 11
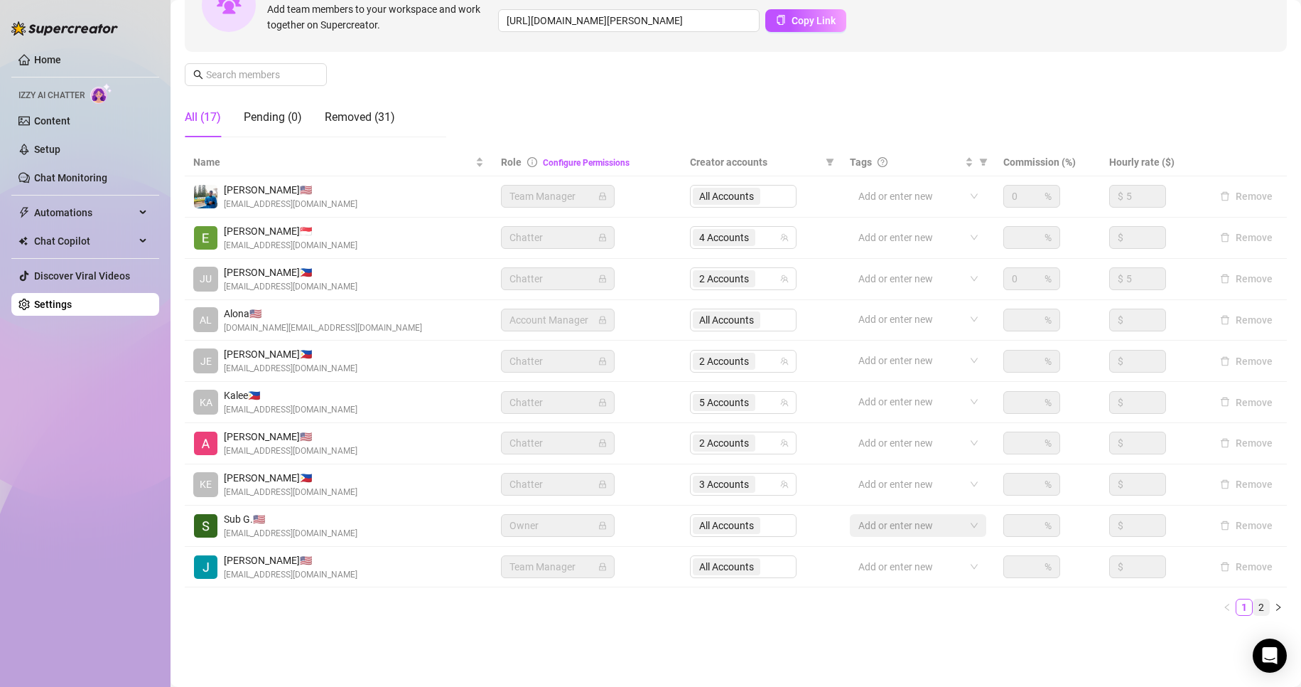
click at [1254, 604] on link "2" at bounding box center [1262, 607] width 16 height 16
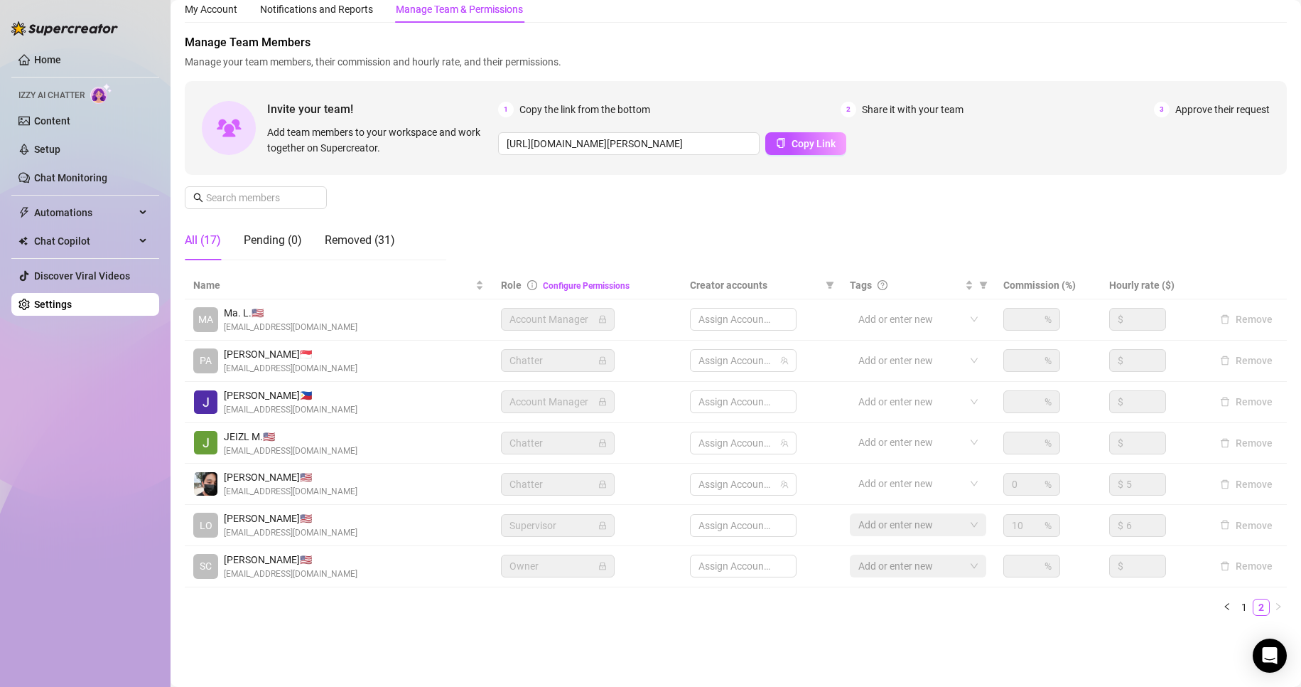
scroll to position [47, 0]
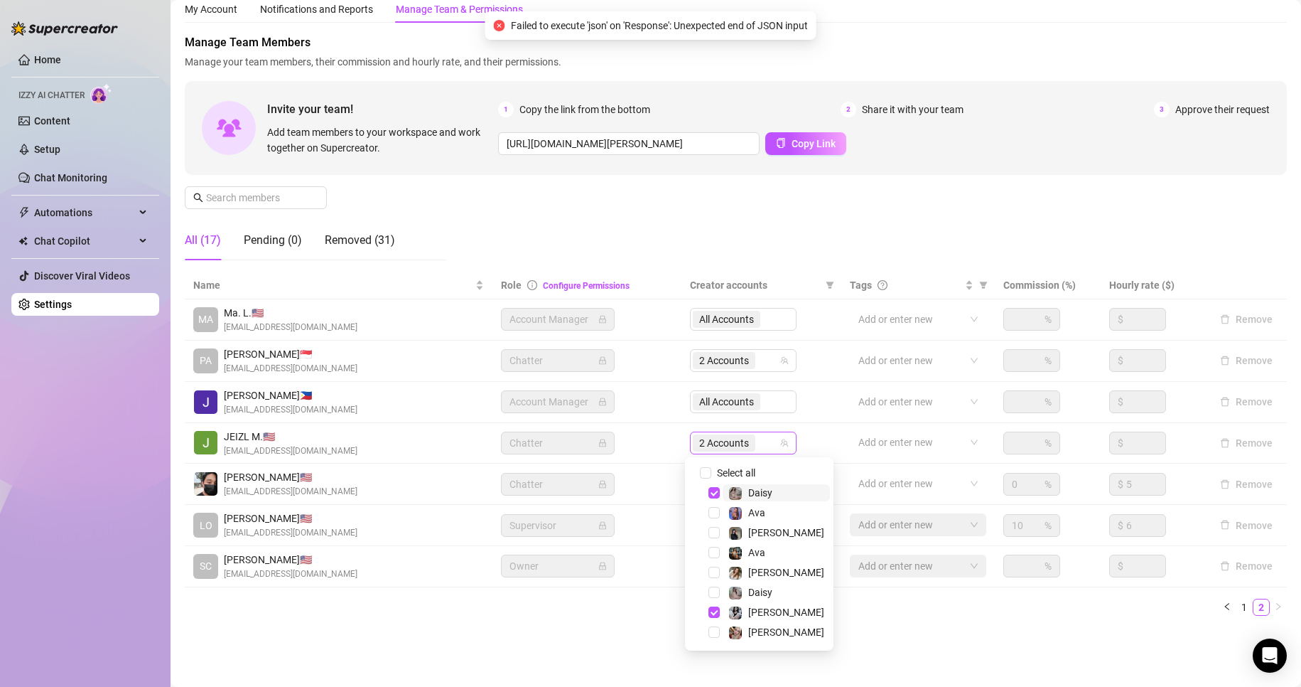
click at [714, 444] on span "2 Accounts" at bounding box center [724, 443] width 50 height 16
click at [714, 552] on span "Select tree node" at bounding box center [714, 552] width 11 height 11
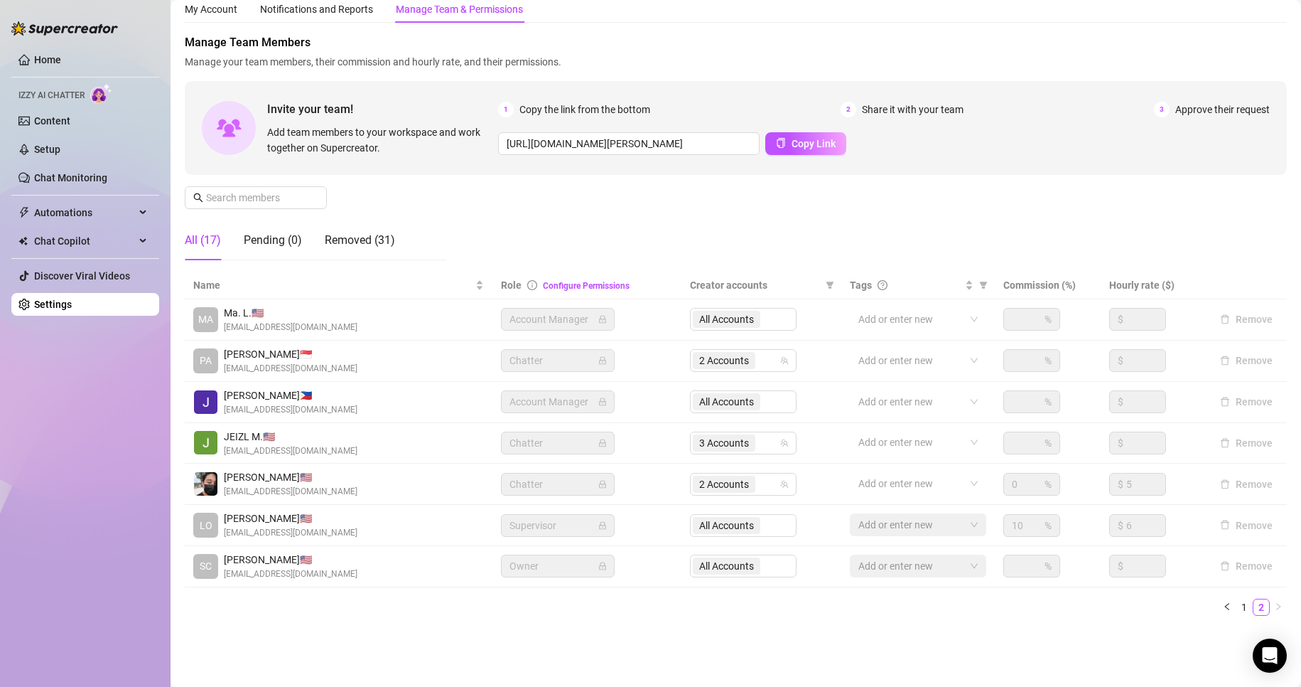
click at [643, 626] on div "Name Role Configure Permissions Creator accounts Tags Commission (%) Hourly rat…" at bounding box center [736, 449] width 1102 height 355
click at [51, 146] on link "Setup" at bounding box center [47, 149] width 26 height 11
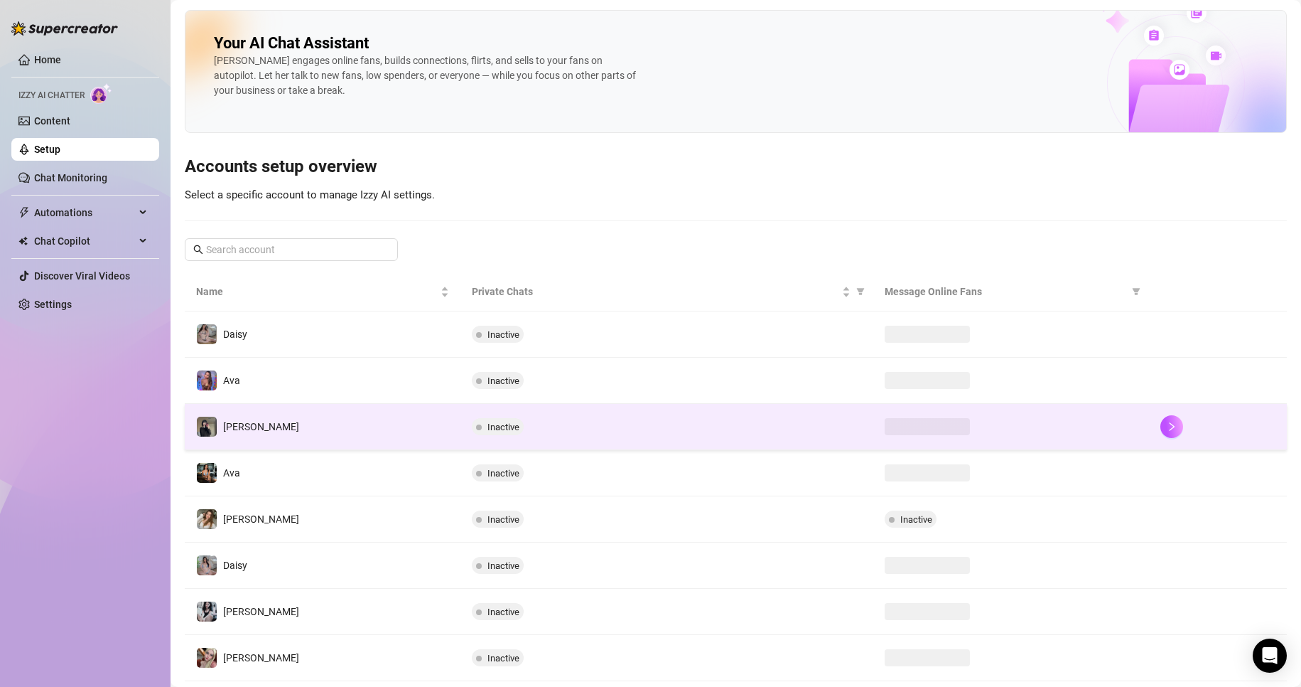
scroll to position [37, 0]
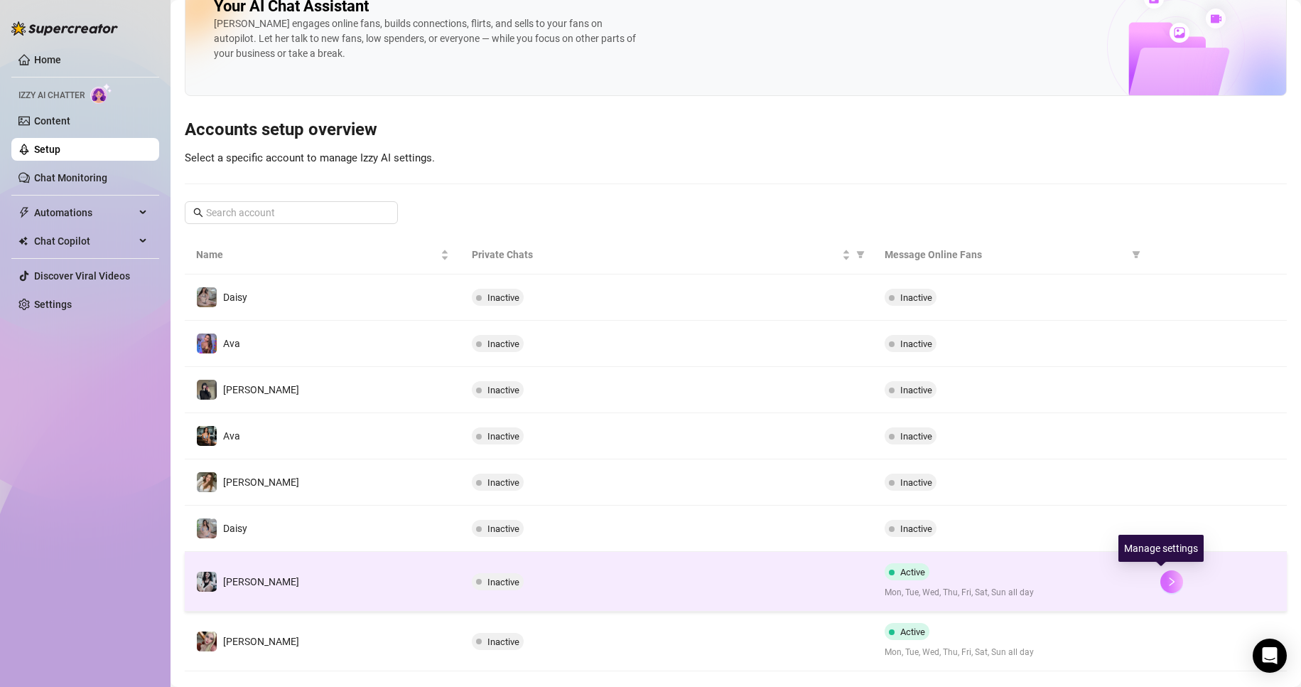
click at [1167, 584] on icon "right" at bounding box center [1172, 581] width 10 height 10
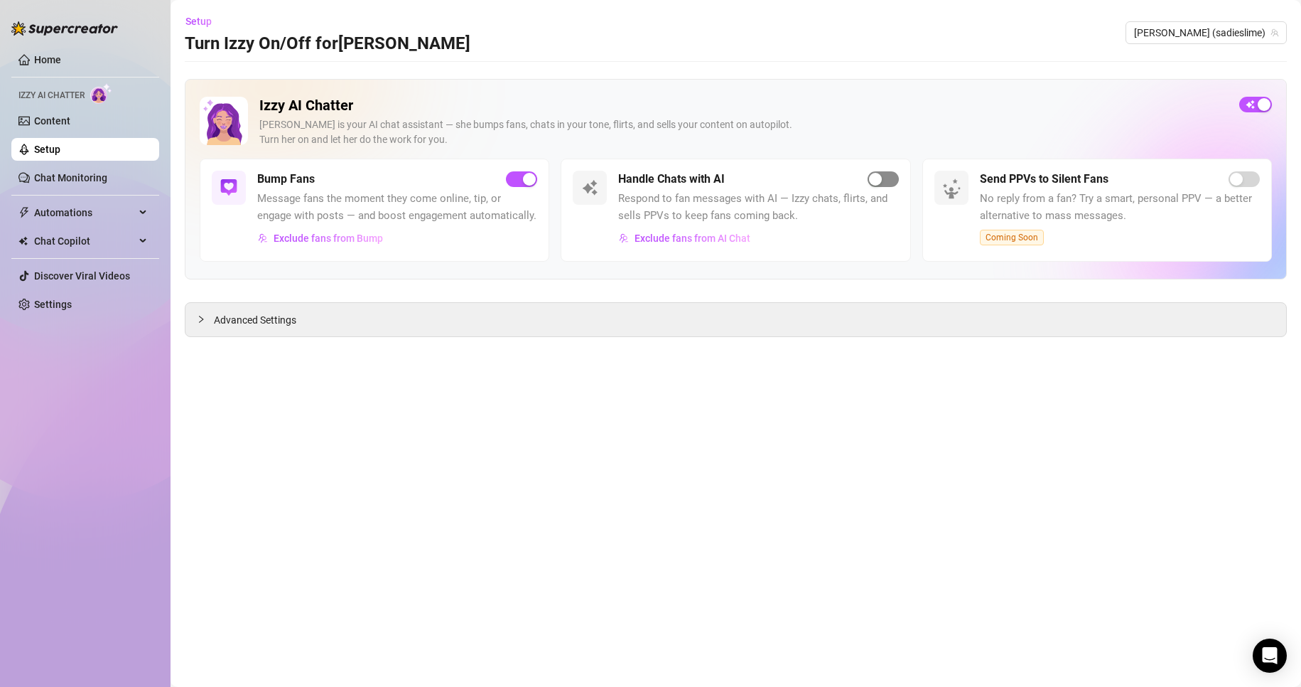
click at [886, 179] on button "button" at bounding box center [883, 179] width 31 height 16
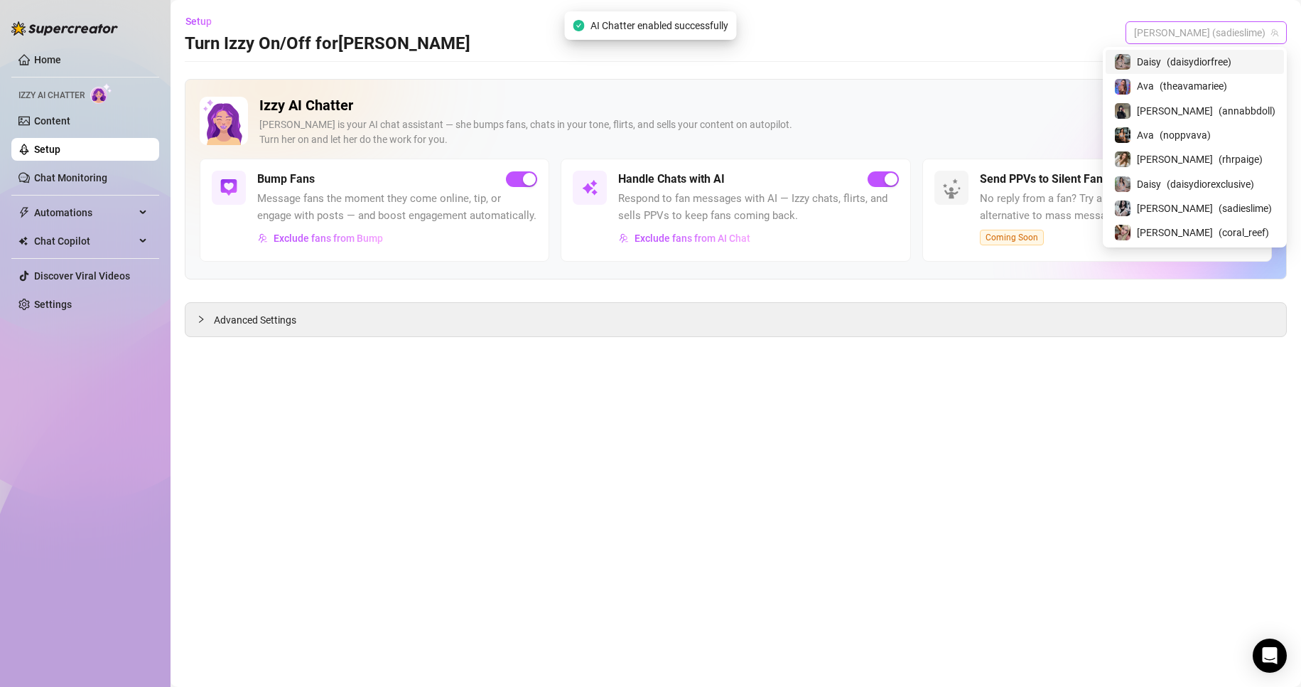
click at [1220, 28] on span "[PERSON_NAME] (sadieslime)" at bounding box center [1206, 32] width 144 height 21
click at [1178, 226] on span "[PERSON_NAME]" at bounding box center [1175, 233] width 76 height 16
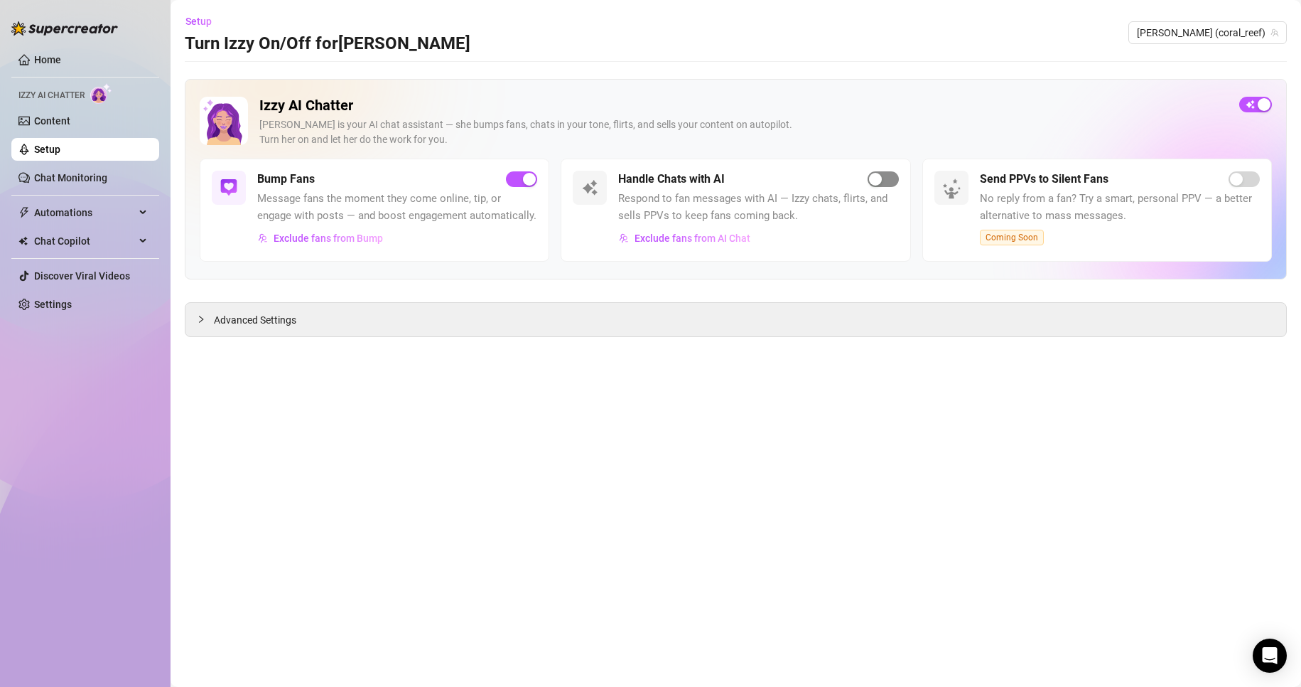
click at [886, 186] on span "button" at bounding box center [883, 179] width 31 height 16
click at [881, 178] on button "button" at bounding box center [883, 179] width 31 height 16
click at [885, 178] on button "button" at bounding box center [883, 179] width 31 height 16
click at [1250, 38] on span "[PERSON_NAME] (coral_reef)" at bounding box center [1207, 32] width 141 height 21
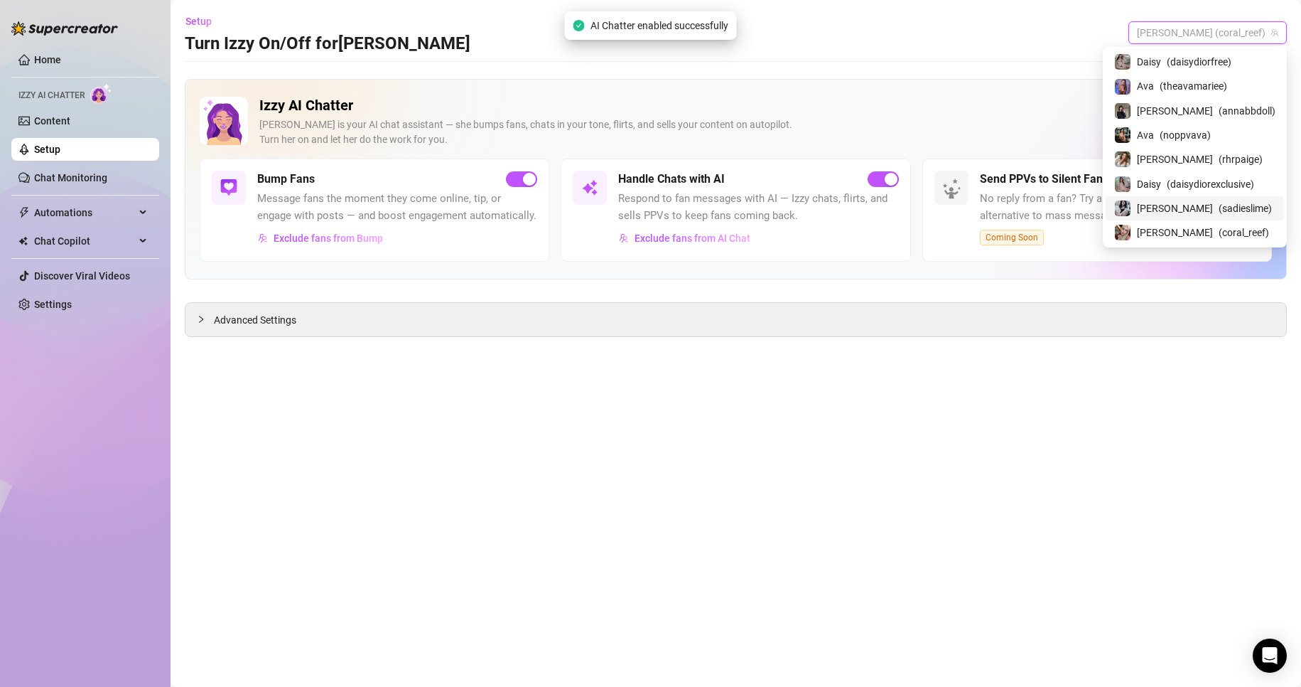
click at [1174, 208] on span "[PERSON_NAME]" at bounding box center [1175, 208] width 76 height 16
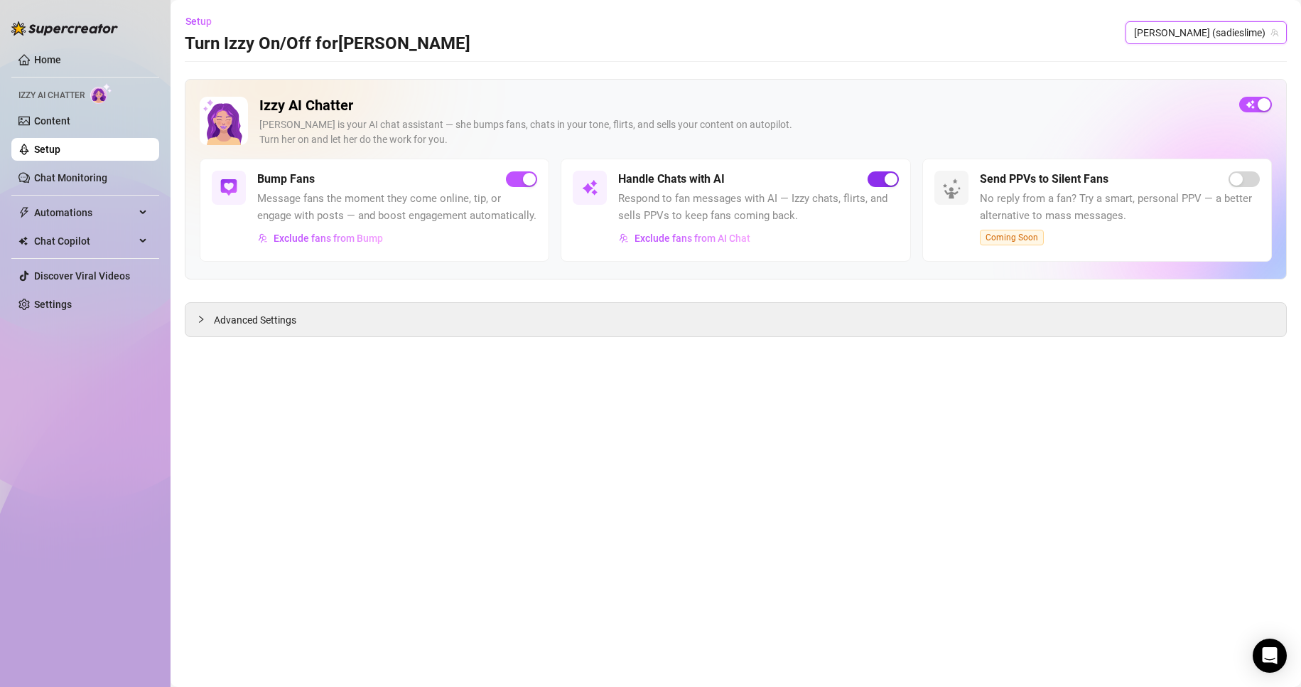
click at [876, 185] on span "button" at bounding box center [883, 179] width 31 height 16
click at [539, 530] on main "Setup Turn Izzy On/Off for [PERSON_NAME] [PERSON_NAME] (sadieslime) Izzy AI Cha…" at bounding box center [736, 343] width 1131 height 687
